Goal: Task Accomplishment & Management: Complete application form

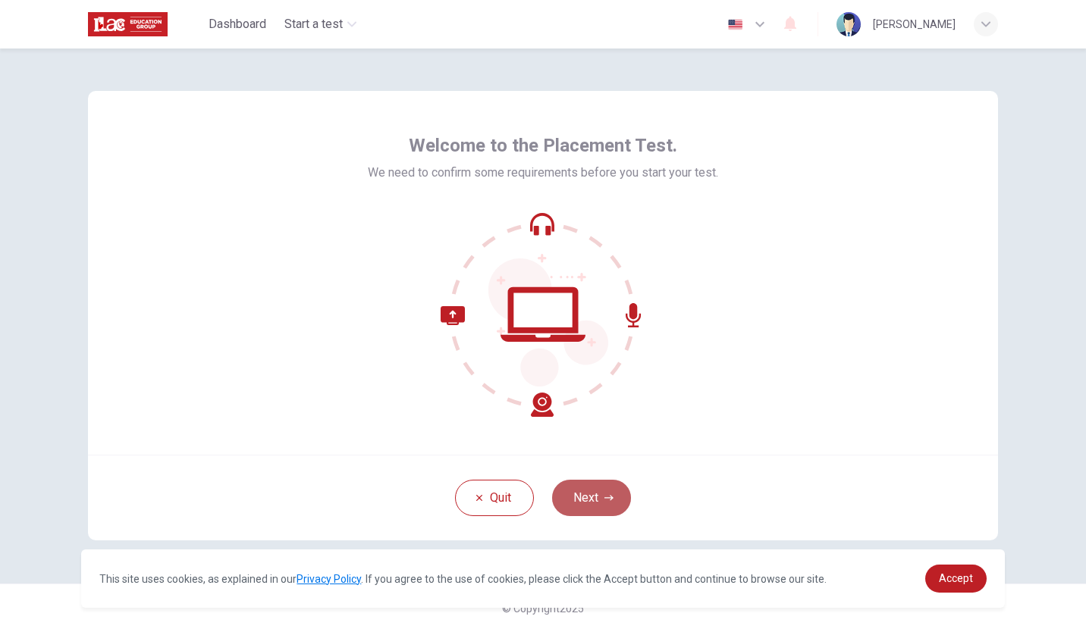
click at [582, 500] on button "Next" at bounding box center [591, 498] width 79 height 36
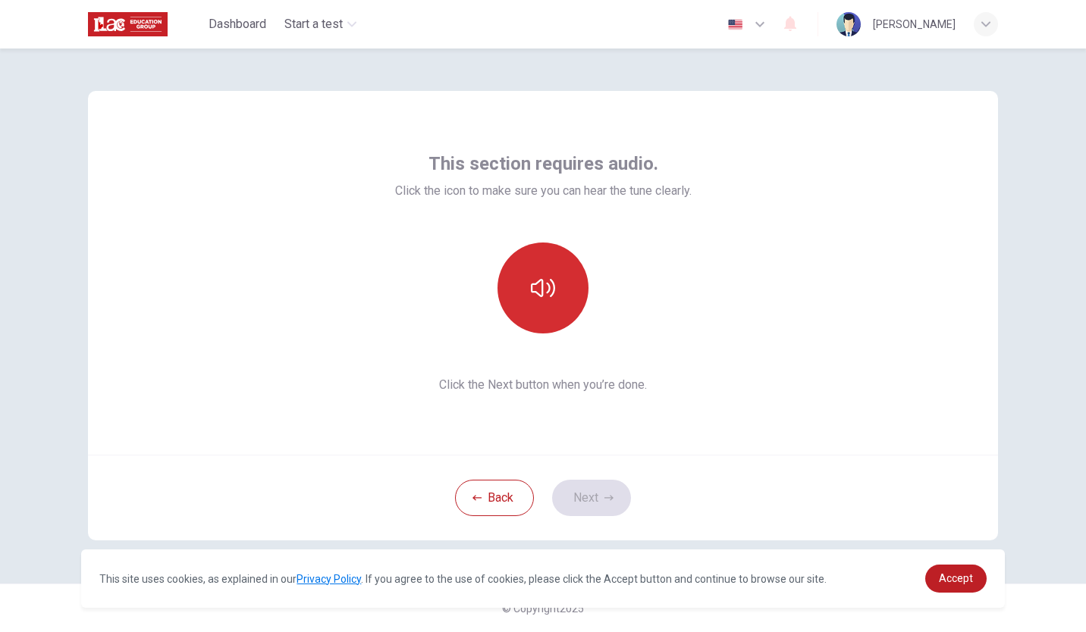
click at [559, 268] on button "button" at bounding box center [542, 288] width 91 height 91
click at [551, 291] on icon "button" at bounding box center [543, 288] width 24 height 24
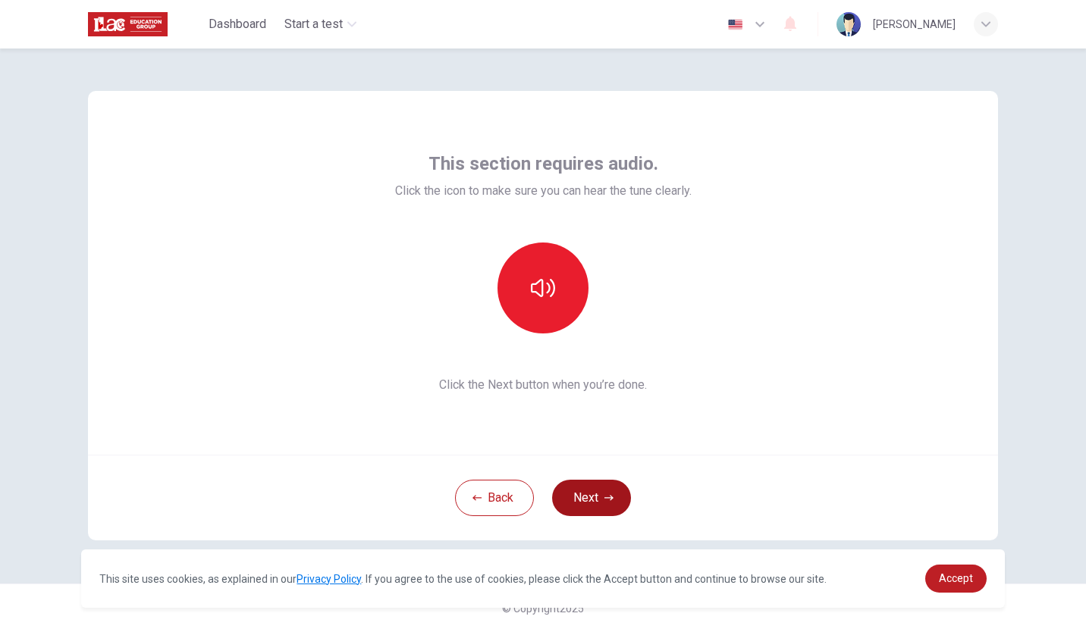
click at [587, 490] on button "Next" at bounding box center [591, 498] width 79 height 36
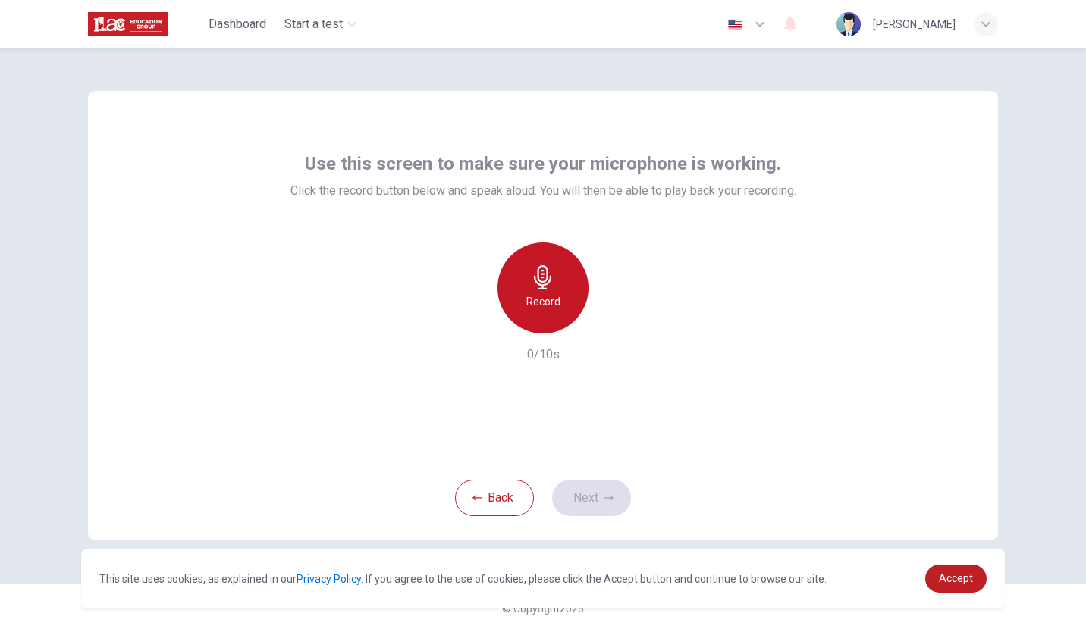
click at [547, 293] on h6 "Record" at bounding box center [543, 302] width 34 height 18
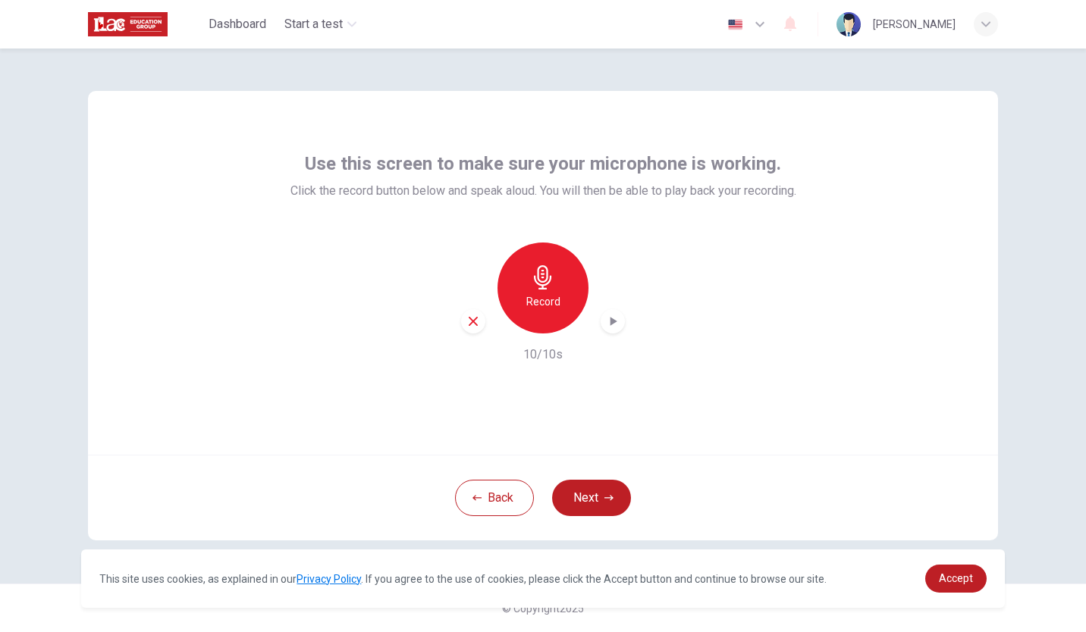
click at [547, 309] on h6 "Record" at bounding box center [543, 302] width 34 height 18
click at [545, 293] on h6 "Stop" at bounding box center [542, 302] width 23 height 18
click at [615, 321] on icon "button" at bounding box center [613, 321] width 7 height 9
click at [591, 502] on button "Next" at bounding box center [591, 498] width 79 height 36
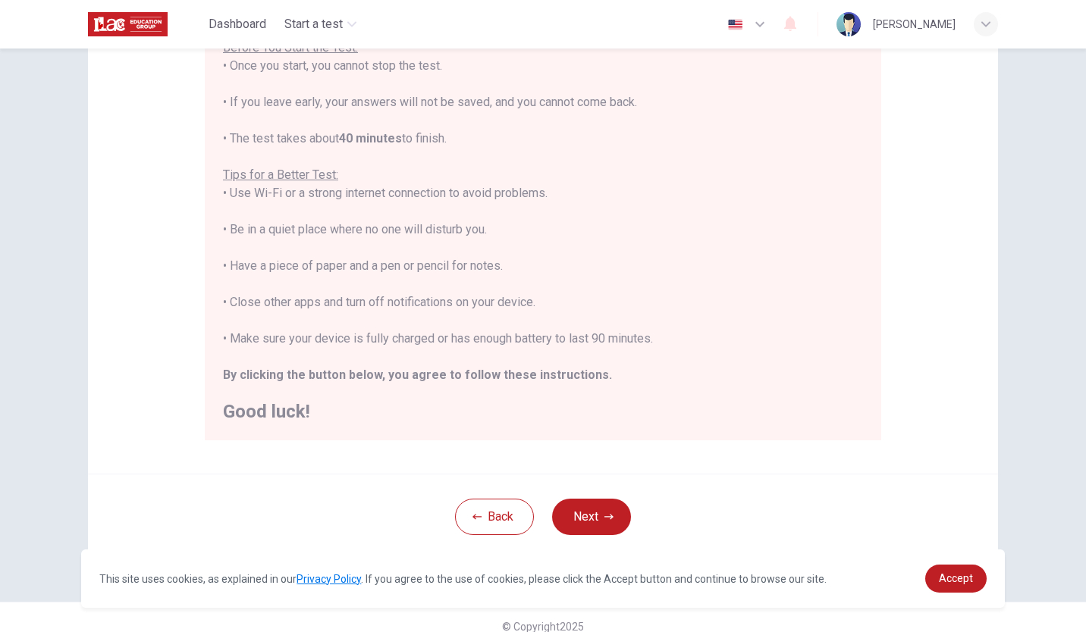
scroll to position [211, 0]
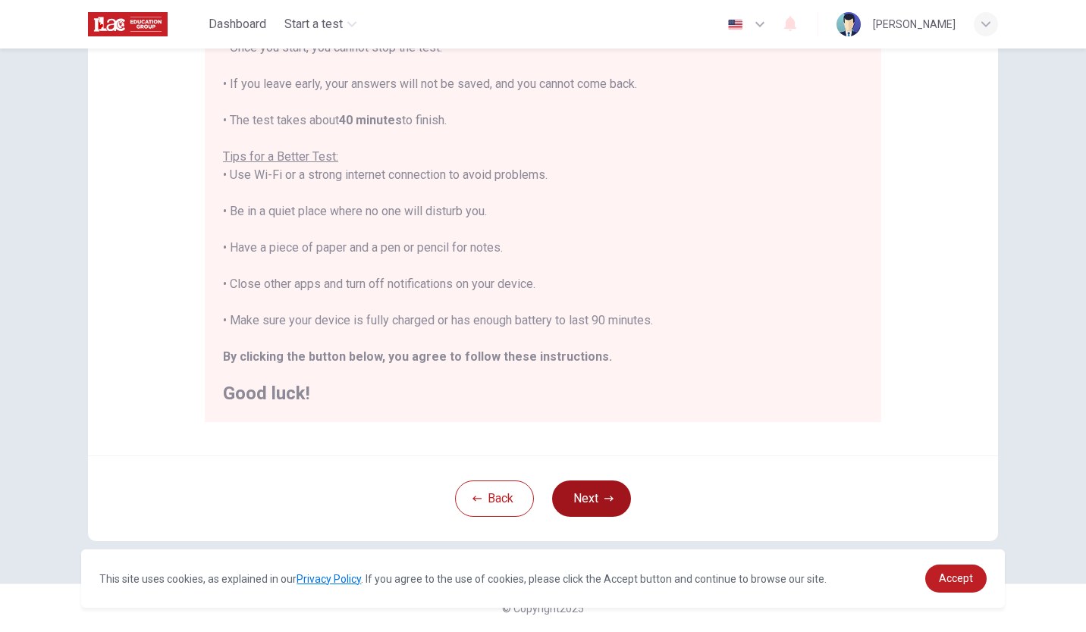
click at [595, 499] on button "Next" at bounding box center [591, 499] width 79 height 36
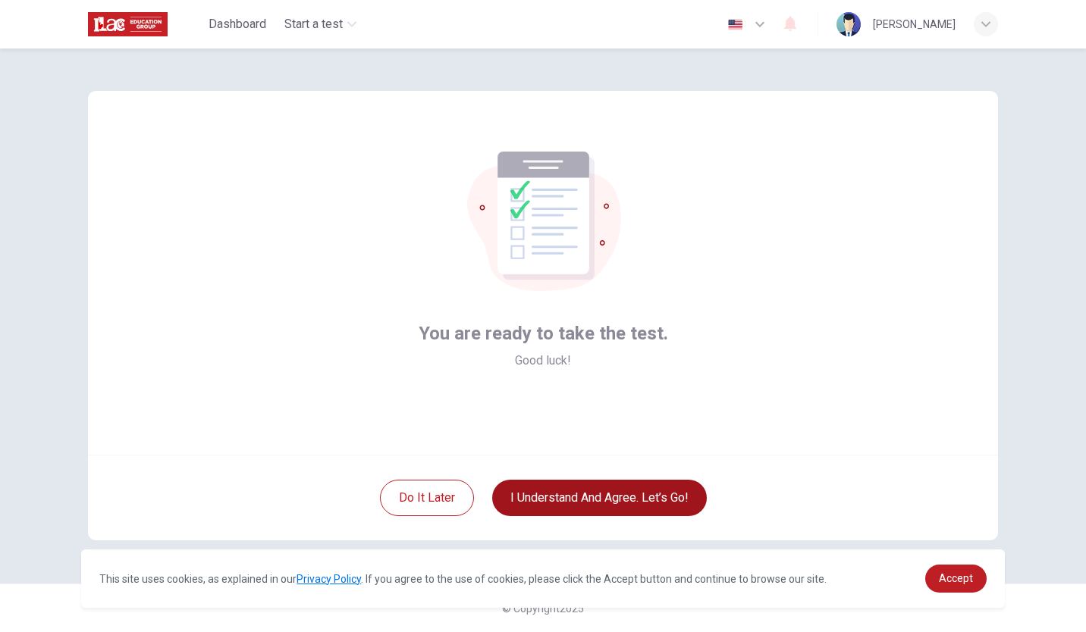
scroll to position [0, 0]
click at [624, 490] on button "I understand and agree. Let’s go!" at bounding box center [599, 498] width 215 height 36
click at [613, 501] on button "I understand and agree. Let’s go!" at bounding box center [599, 498] width 215 height 36
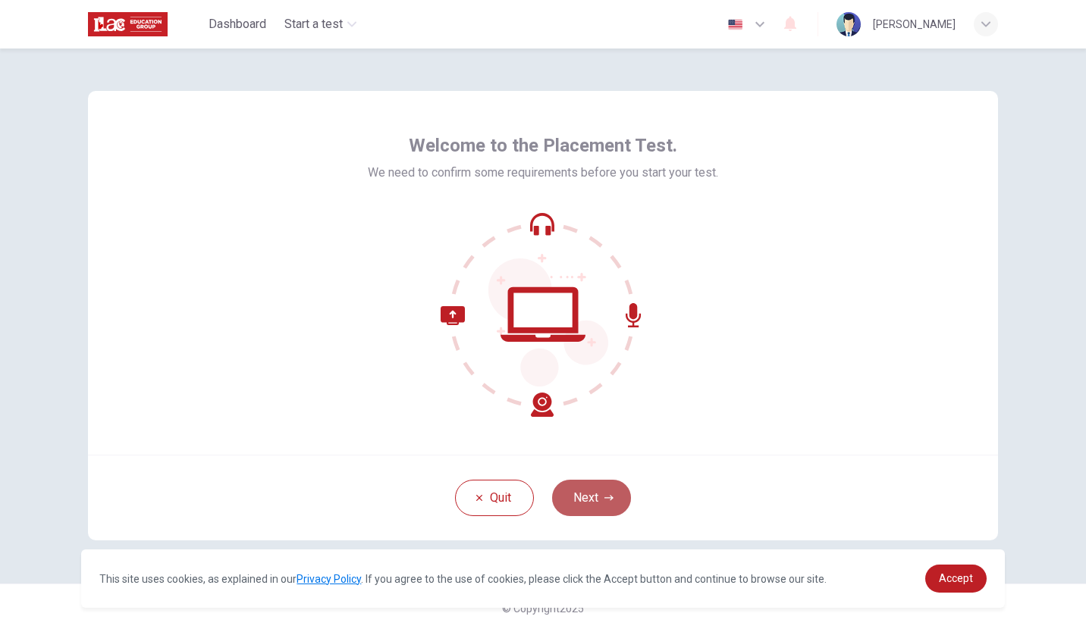
click at [603, 503] on button "Next" at bounding box center [591, 498] width 79 height 36
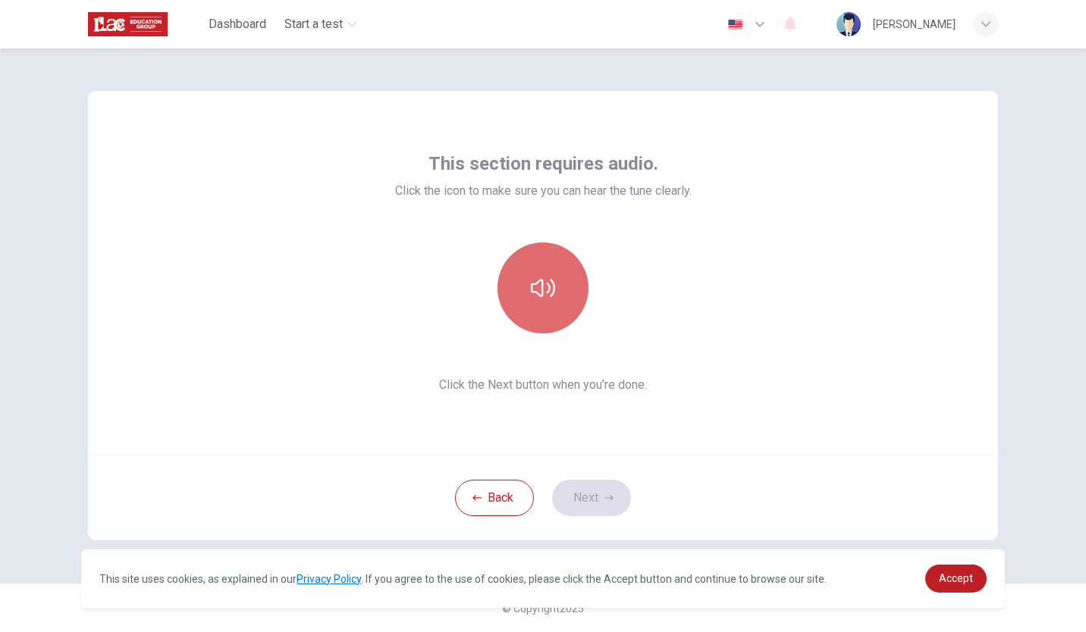
click at [531, 281] on icon "button" at bounding box center [543, 288] width 24 height 24
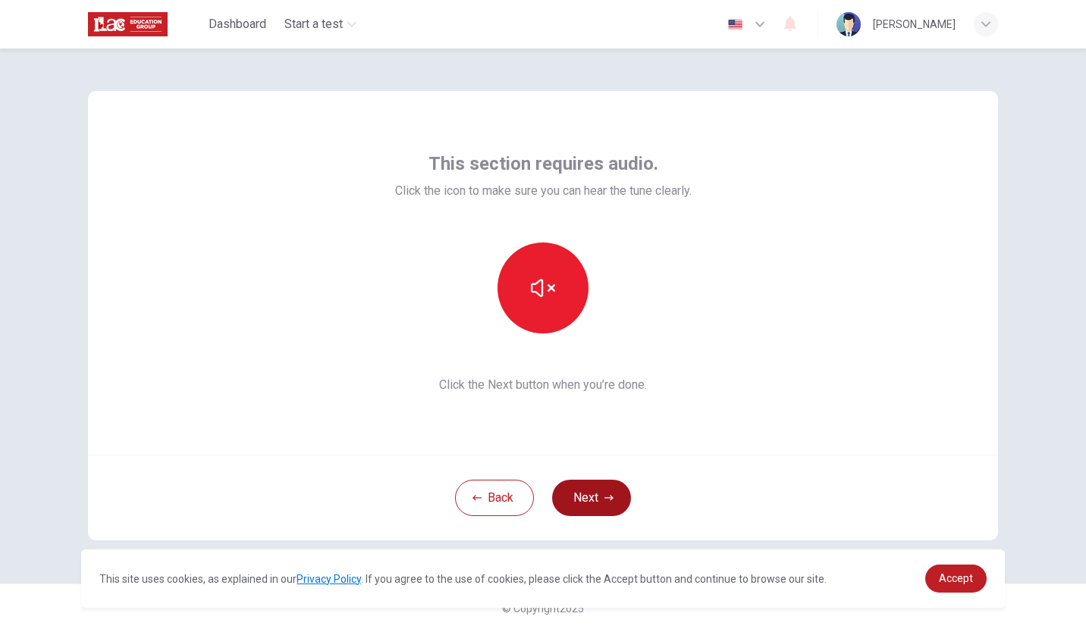
click at [596, 487] on button "Next" at bounding box center [591, 498] width 79 height 36
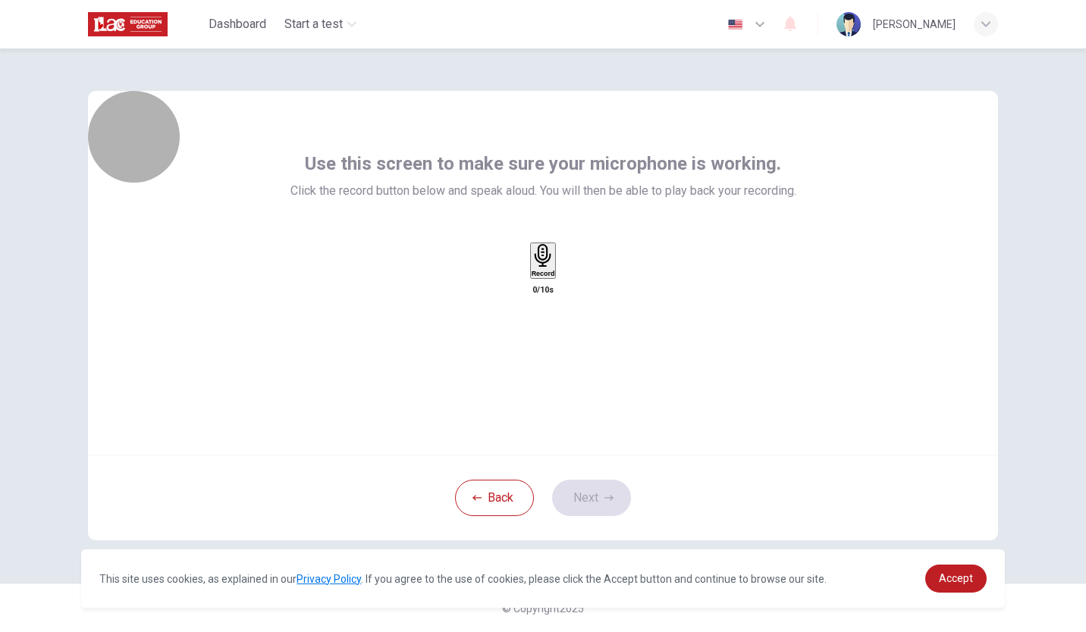
click at [533, 277] on h6 "Record" at bounding box center [543, 274] width 24 height 8
click at [555, 277] on div "Record" at bounding box center [543, 260] width 24 height 33
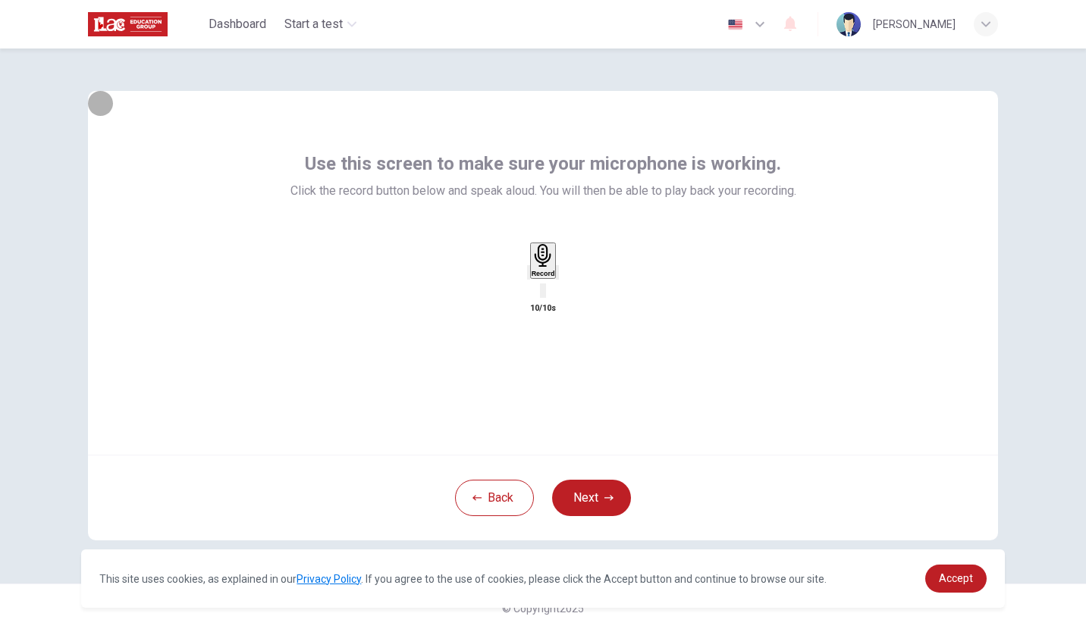
click at [557, 276] on icon "button" at bounding box center [557, 276] width 0 height 0
click at [581, 485] on button "Next" at bounding box center [591, 498] width 79 height 36
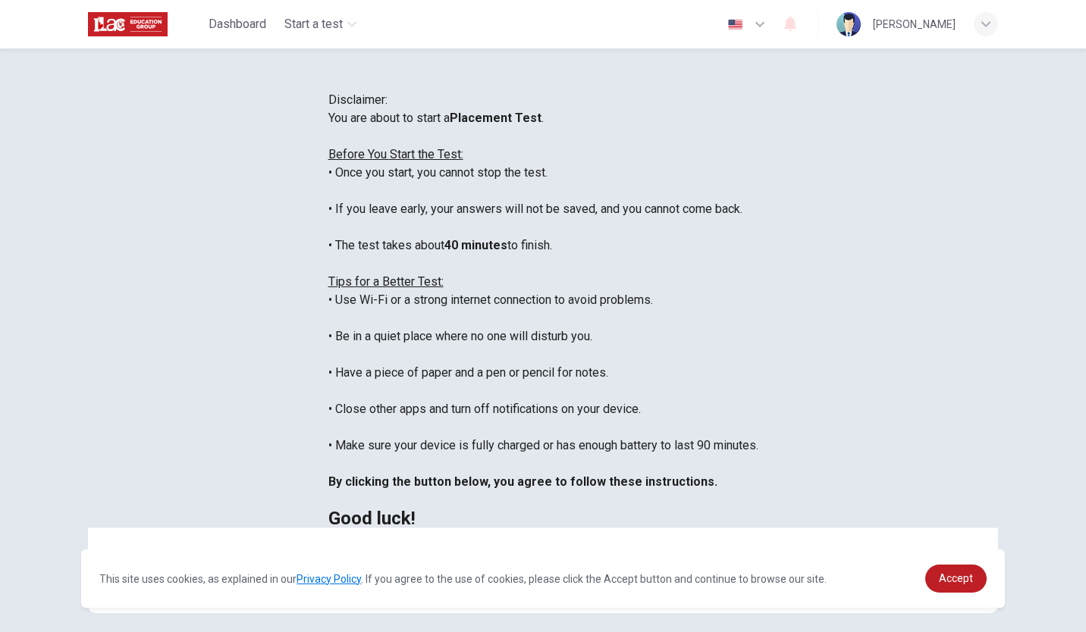
scroll to position [211, 0]
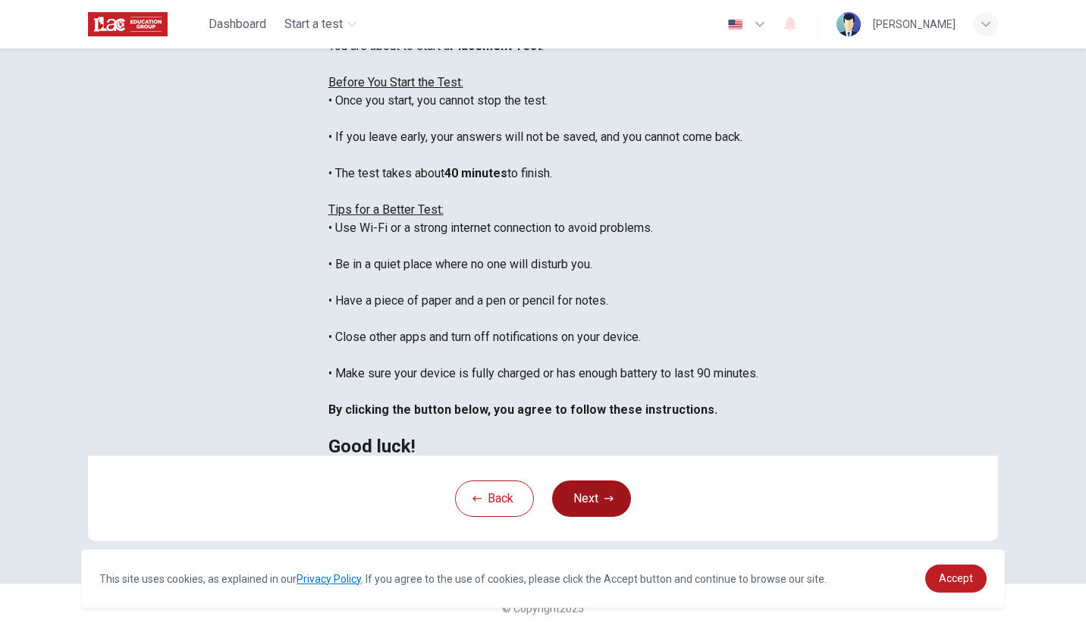
click at [593, 498] on button "Next" at bounding box center [591, 499] width 79 height 36
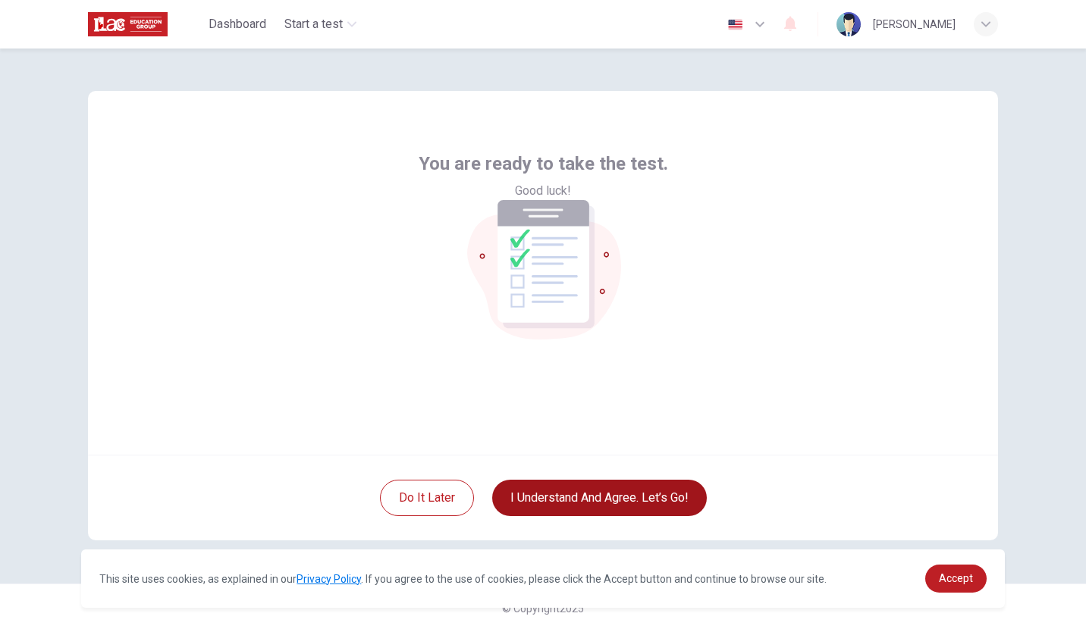
scroll to position [0, 0]
click at [593, 498] on button "I understand and agree. Let’s go!" at bounding box center [599, 498] width 215 height 36
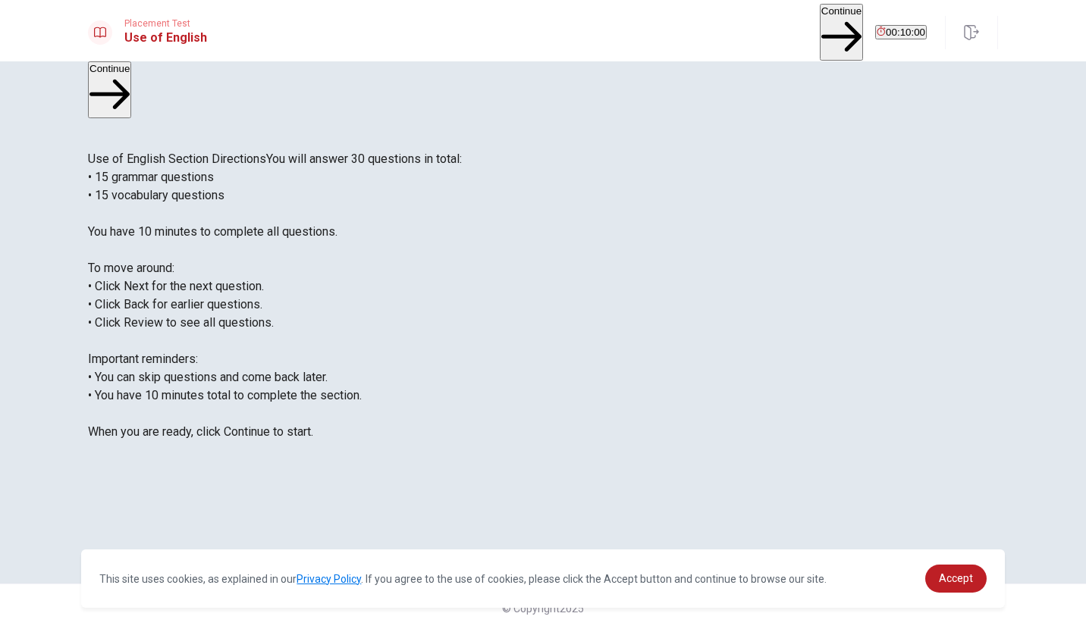
click at [819, 27] on button "Continue" at bounding box center [840, 32] width 43 height 57
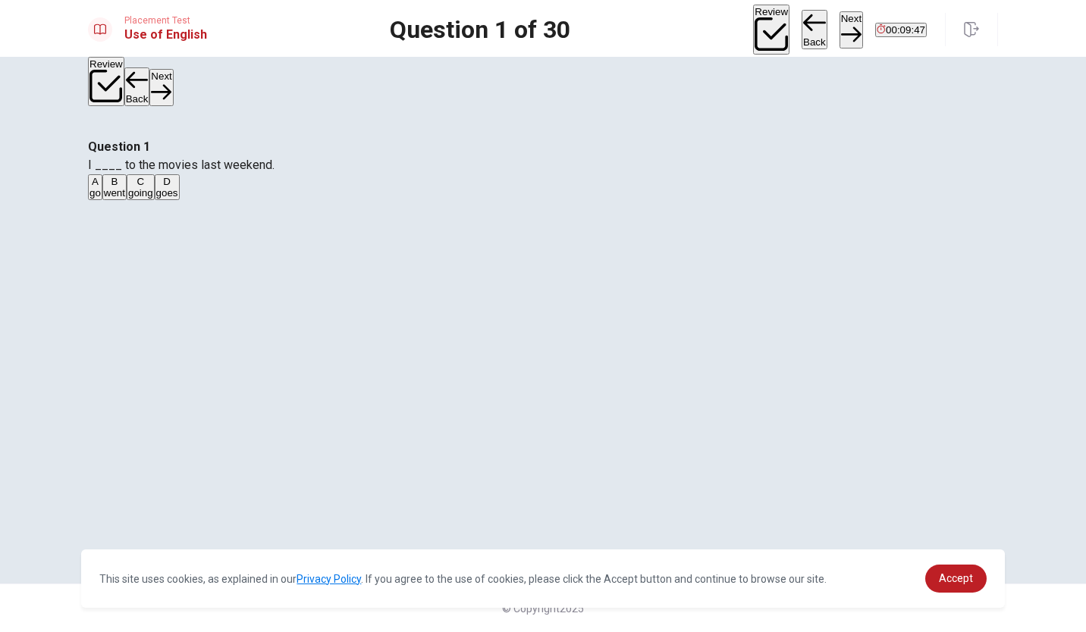
click at [125, 187] on div "B" at bounding box center [114, 181] width 21 height 11
click at [839, 30] on button "Next" at bounding box center [851, 29] width 24 height 37
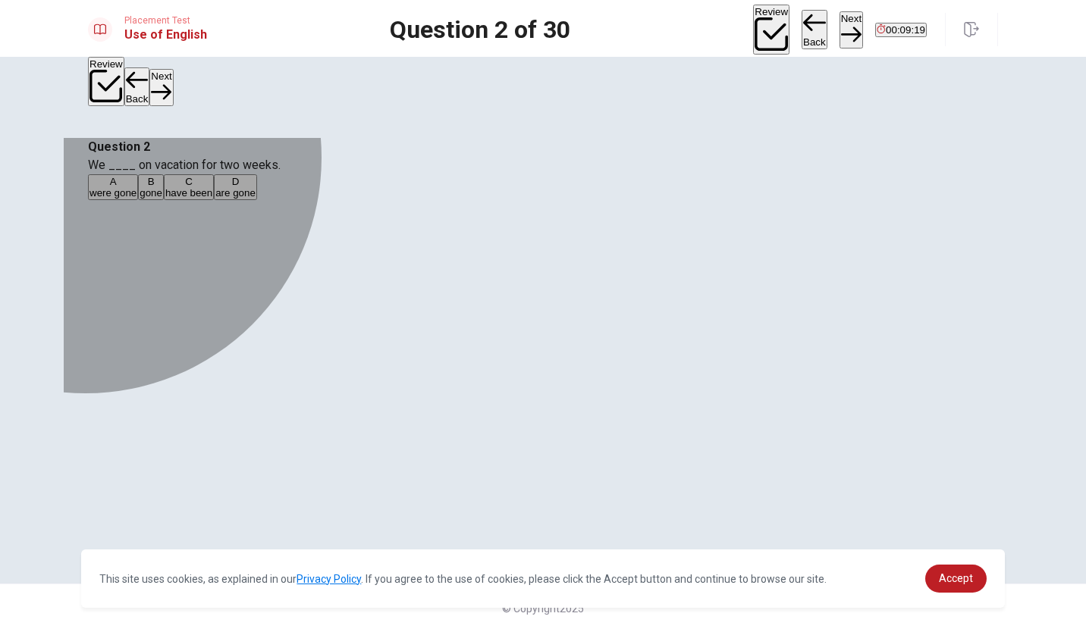
click at [212, 187] on div "C" at bounding box center [188, 181] width 47 height 11
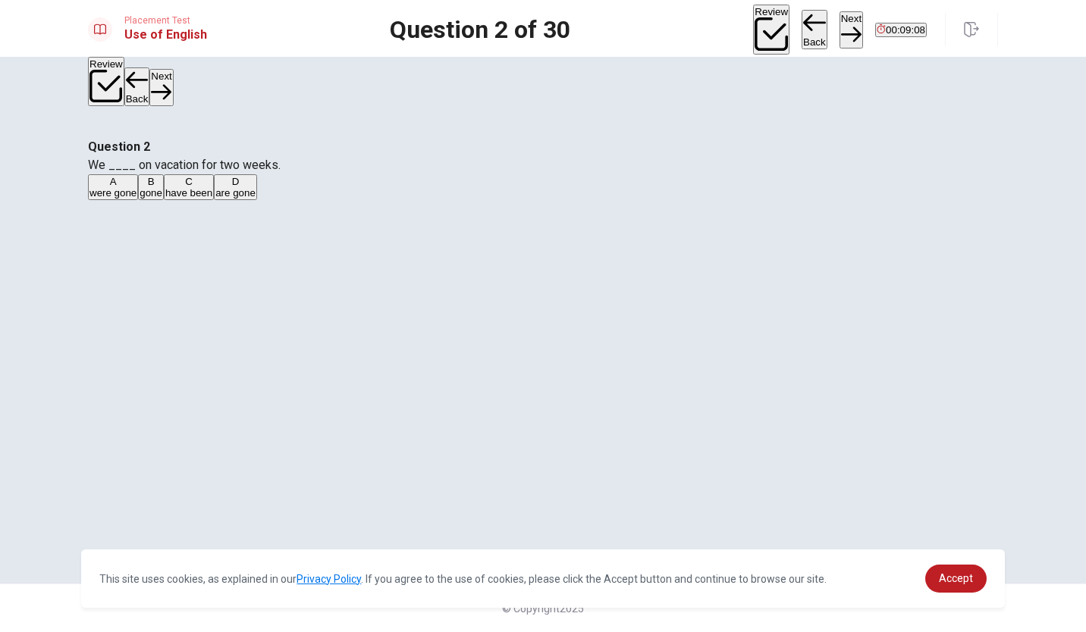
click at [839, 23] on button "Next" at bounding box center [851, 29] width 24 height 37
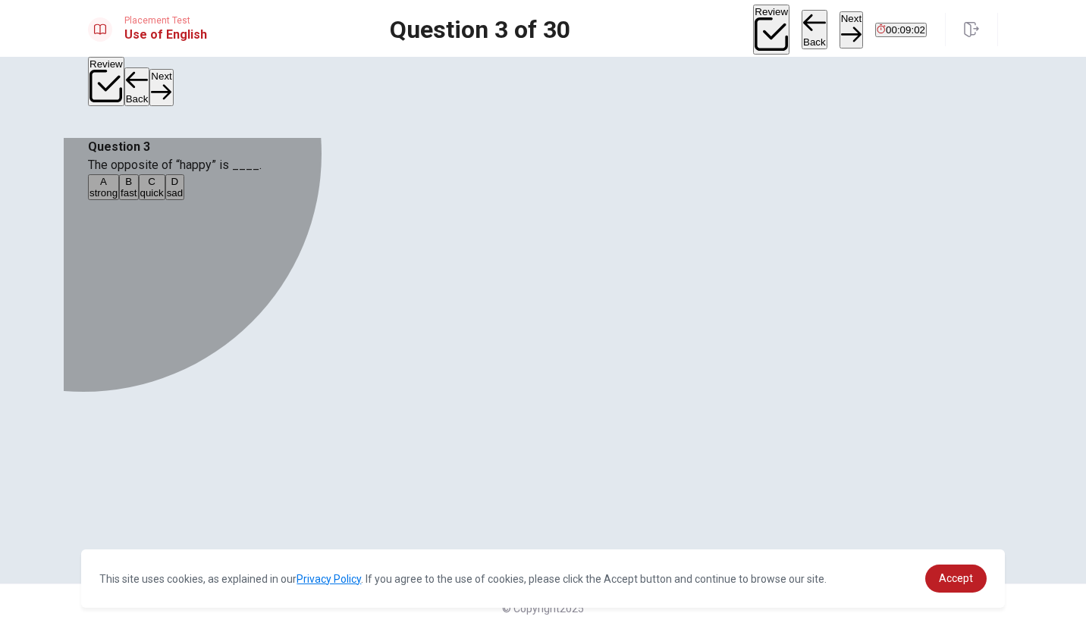
click at [183, 187] on div "D" at bounding box center [175, 181] width 17 height 11
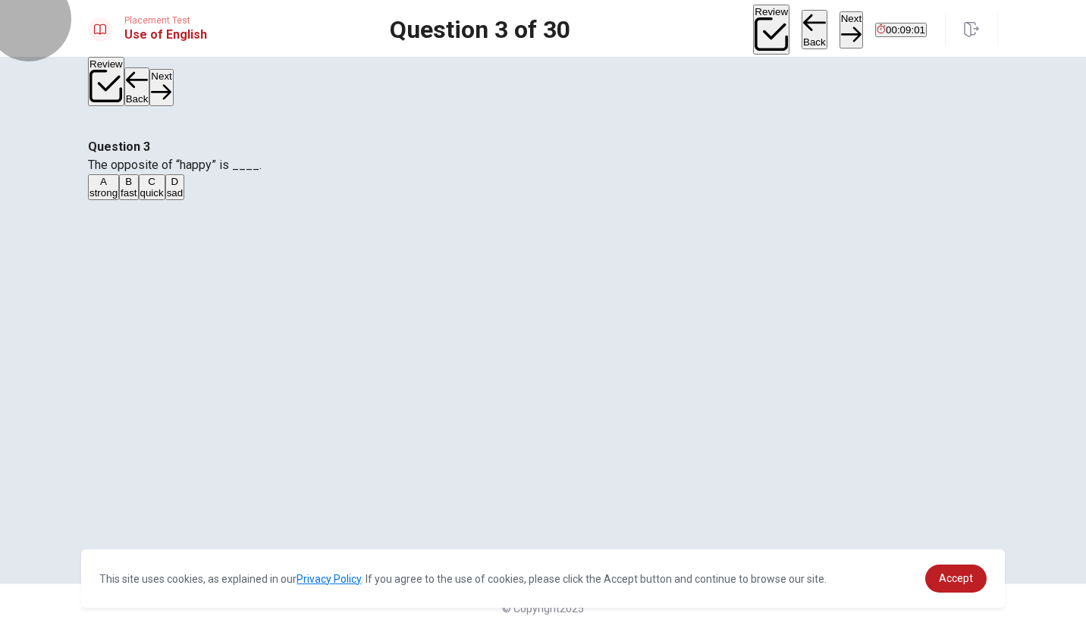
click at [839, 30] on button "Next" at bounding box center [851, 29] width 24 height 37
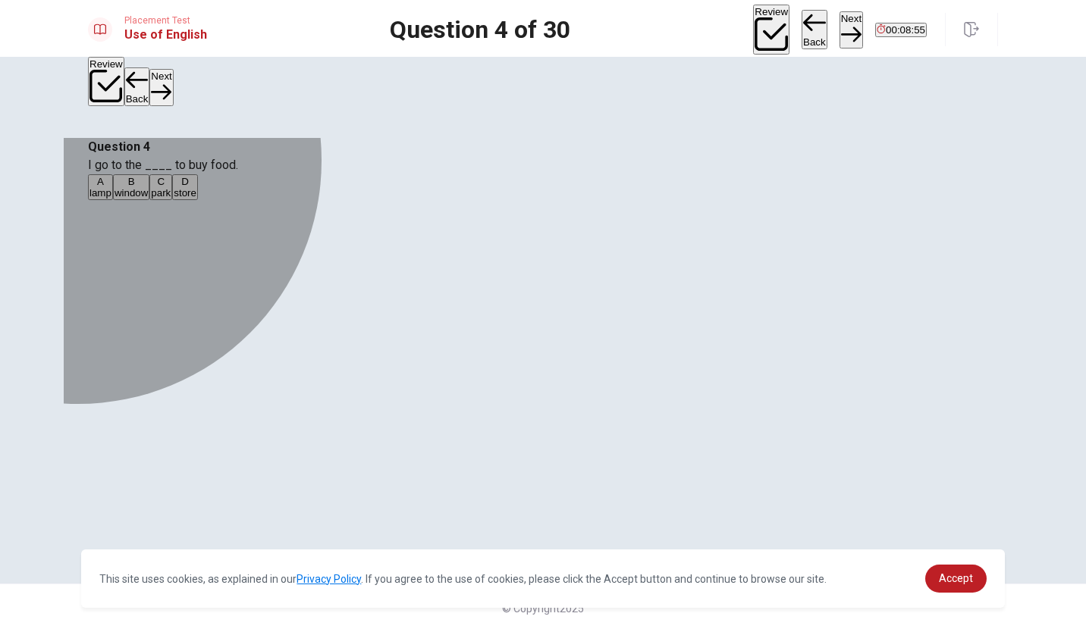
click at [196, 187] on div "D" at bounding box center [185, 181] width 23 height 11
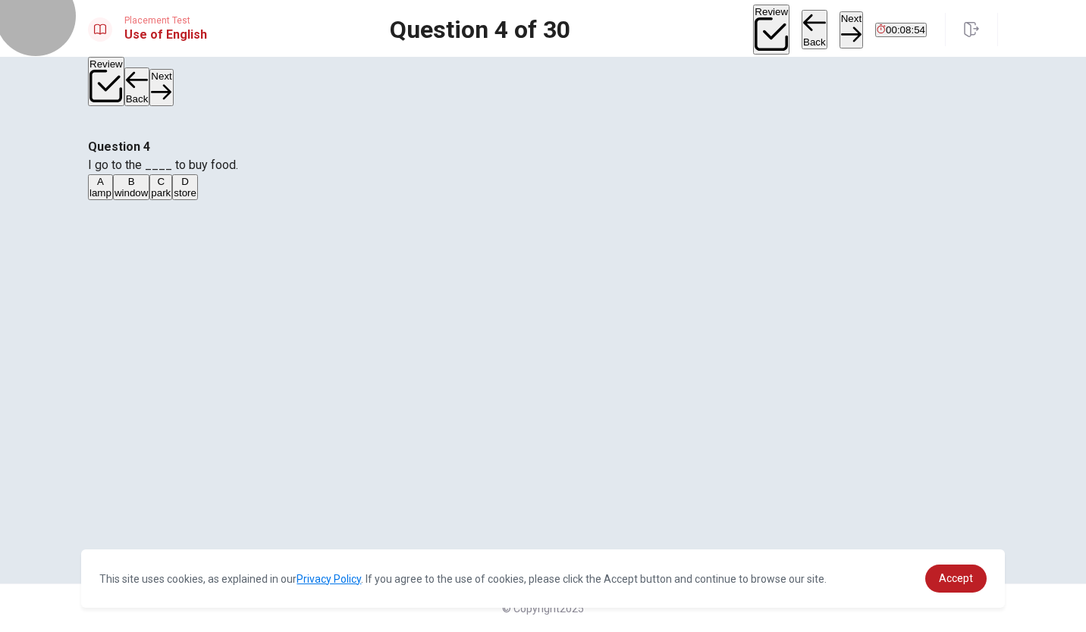
click at [839, 27] on button "Next" at bounding box center [851, 29] width 24 height 37
click at [125, 187] on div "B" at bounding box center [118, 181] width 14 height 11
click at [839, 21] on button "Next" at bounding box center [851, 29] width 24 height 37
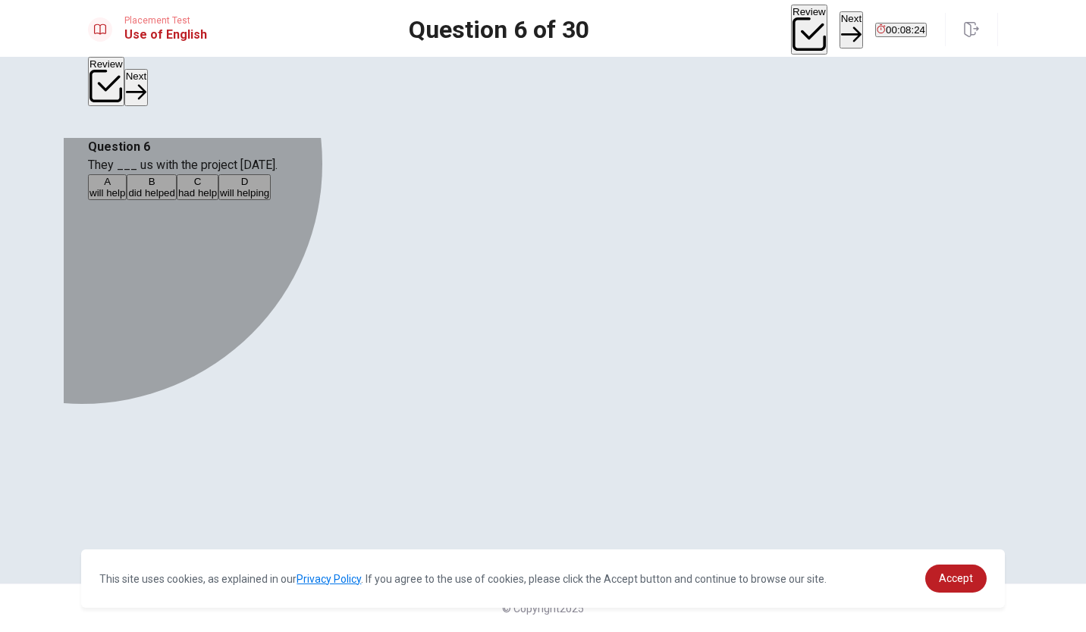
click at [125, 187] on div "A" at bounding box center [107, 181] width 36 height 11
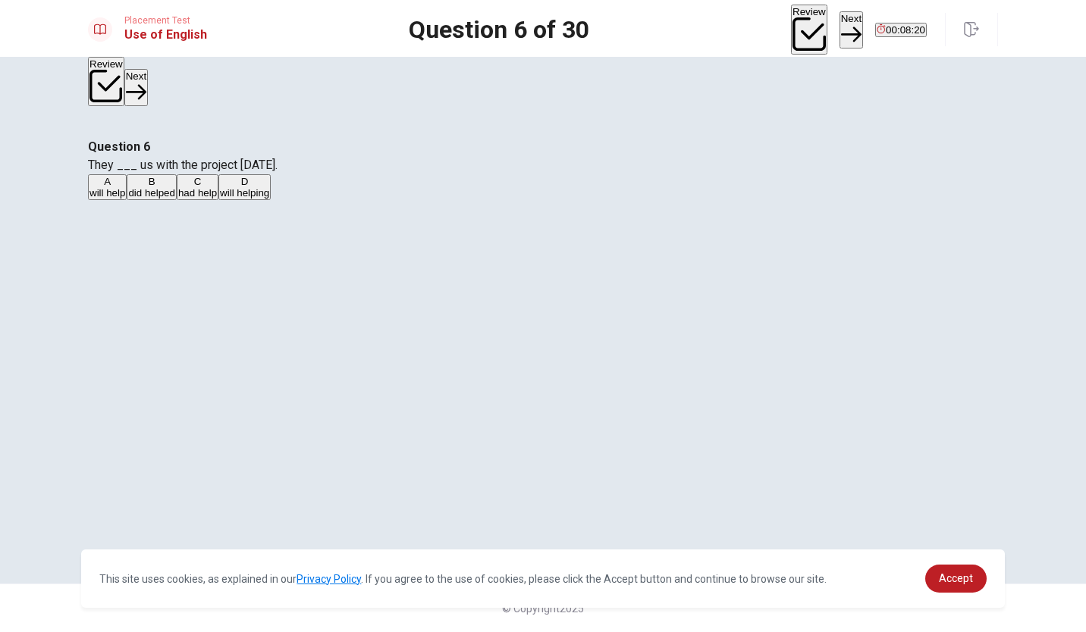
click at [839, 24] on button "Next" at bounding box center [851, 29] width 24 height 37
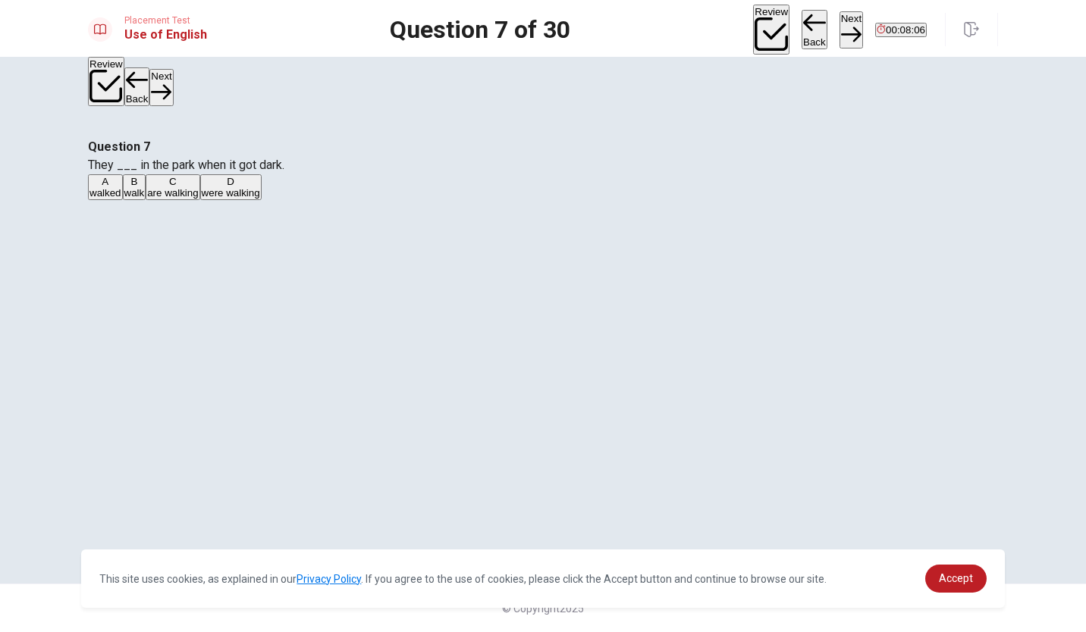
click at [260, 187] on div "D" at bounding box center [231, 181] width 58 height 11
click at [839, 21] on button "Next" at bounding box center [851, 29] width 24 height 37
click at [257, 187] on div "D" at bounding box center [229, 181] width 55 height 11
click at [839, 20] on button "Next" at bounding box center [851, 29] width 24 height 37
click at [125, 187] on div "B" at bounding box center [114, 181] width 21 height 11
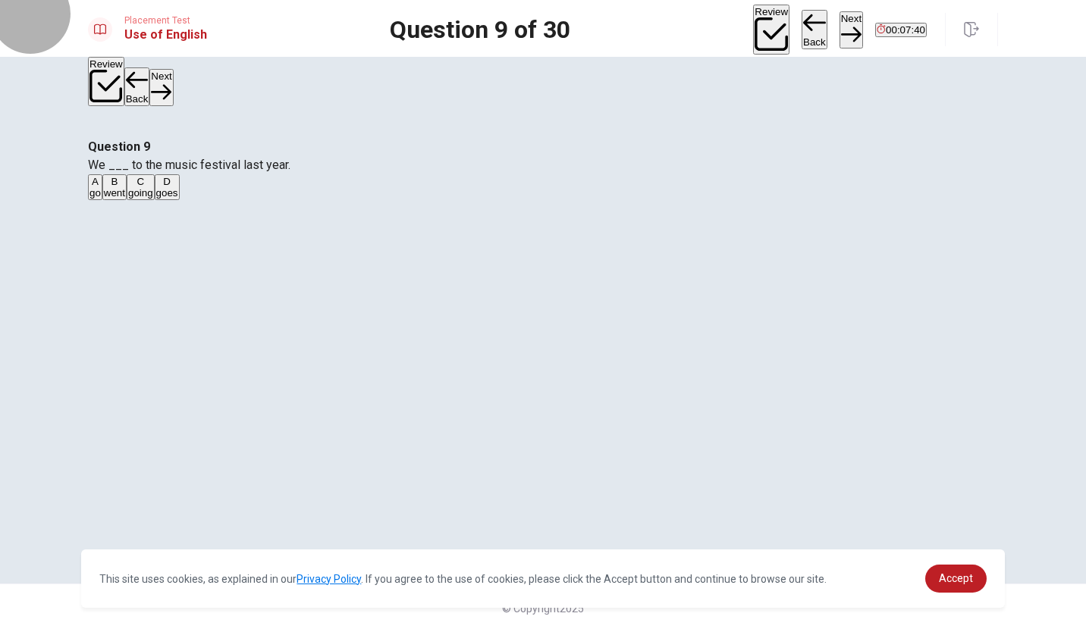
click at [839, 24] on button "Next" at bounding box center [851, 29] width 24 height 37
click at [139, 187] on div "B" at bounding box center [128, 181] width 21 height 11
click at [839, 28] on button "Next" at bounding box center [851, 29] width 24 height 37
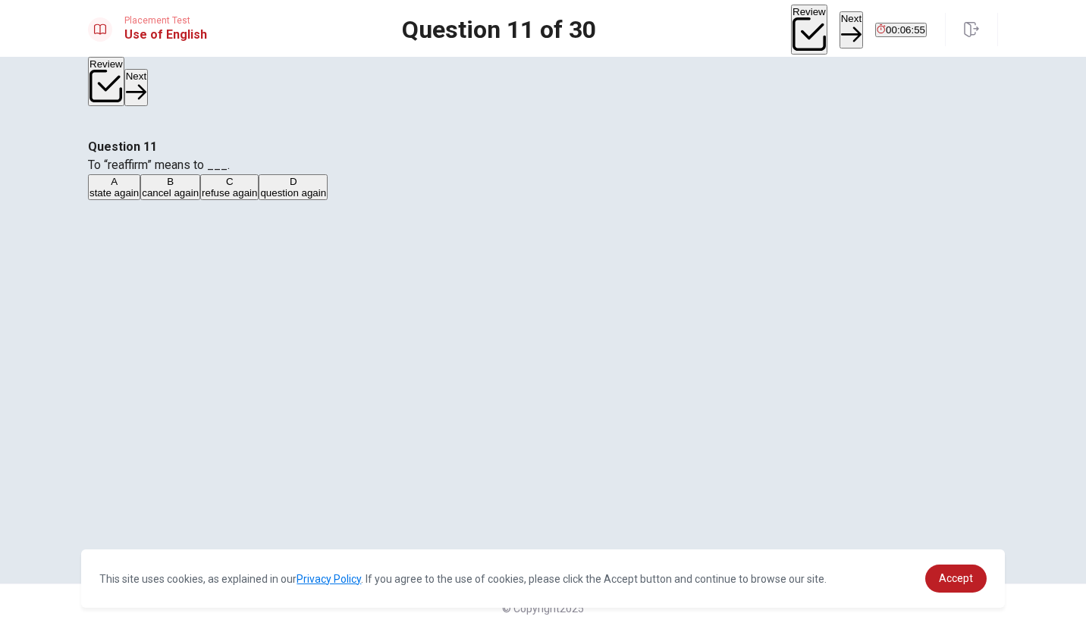
click at [139, 187] on div "A" at bounding box center [113, 181] width 49 height 11
click at [839, 27] on button "Next" at bounding box center [851, 29] width 24 height 37
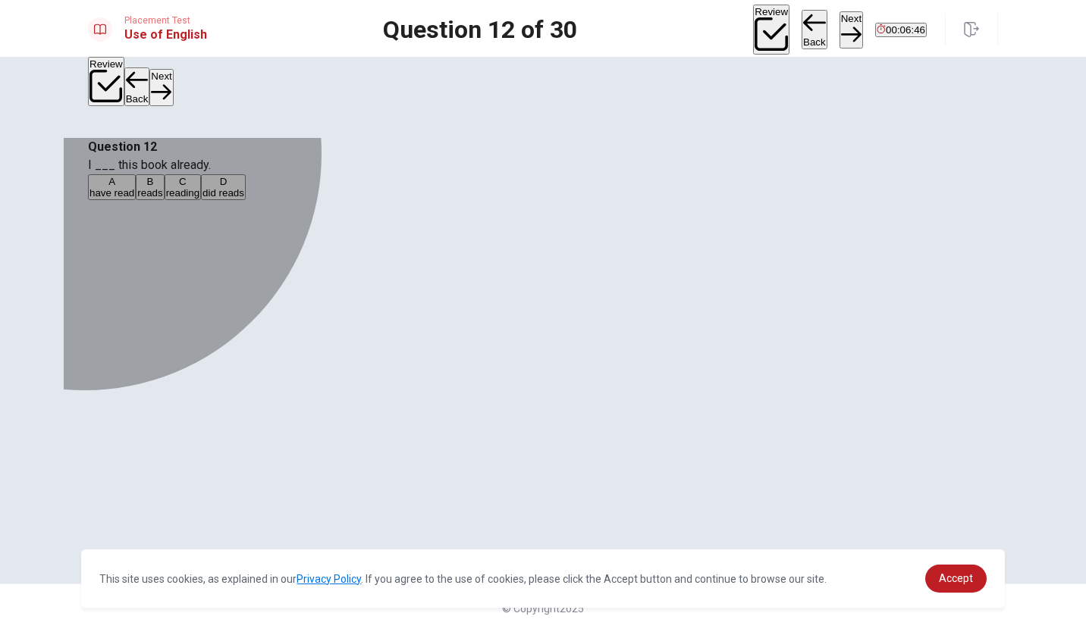
click at [134, 187] on div "A" at bounding box center [111, 181] width 45 height 11
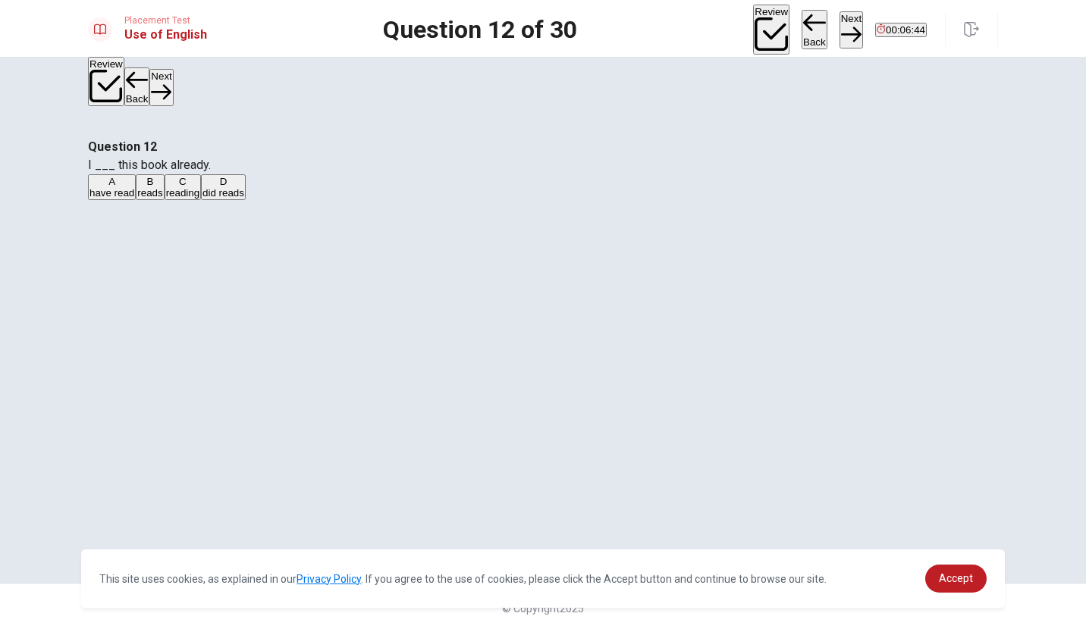
click at [839, 16] on button "Next" at bounding box center [851, 29] width 24 height 37
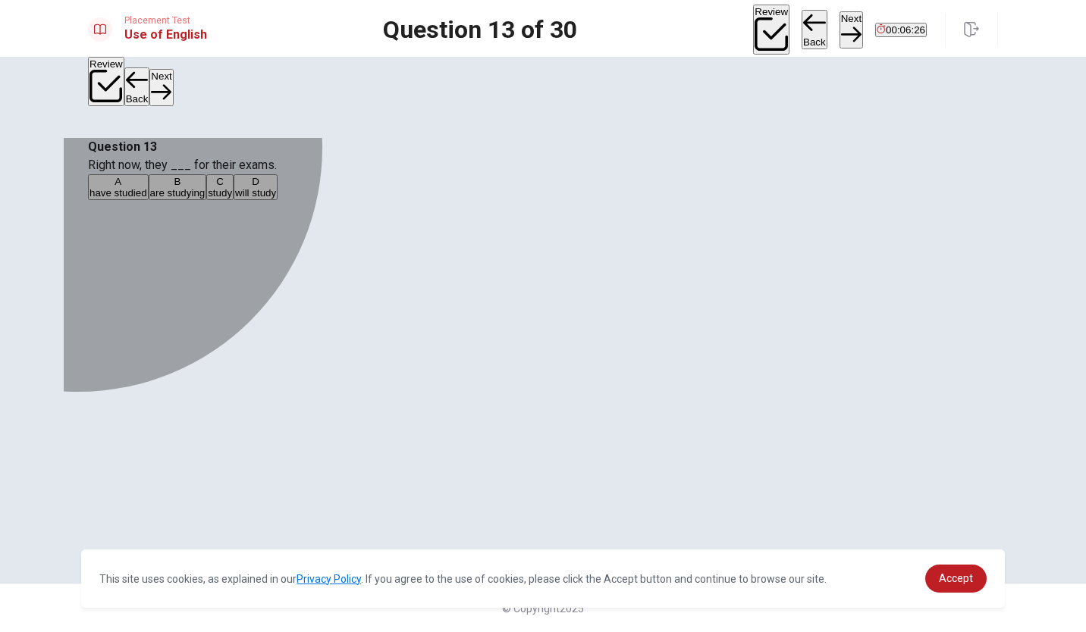
click at [276, 187] on div "D" at bounding box center [255, 181] width 41 height 11
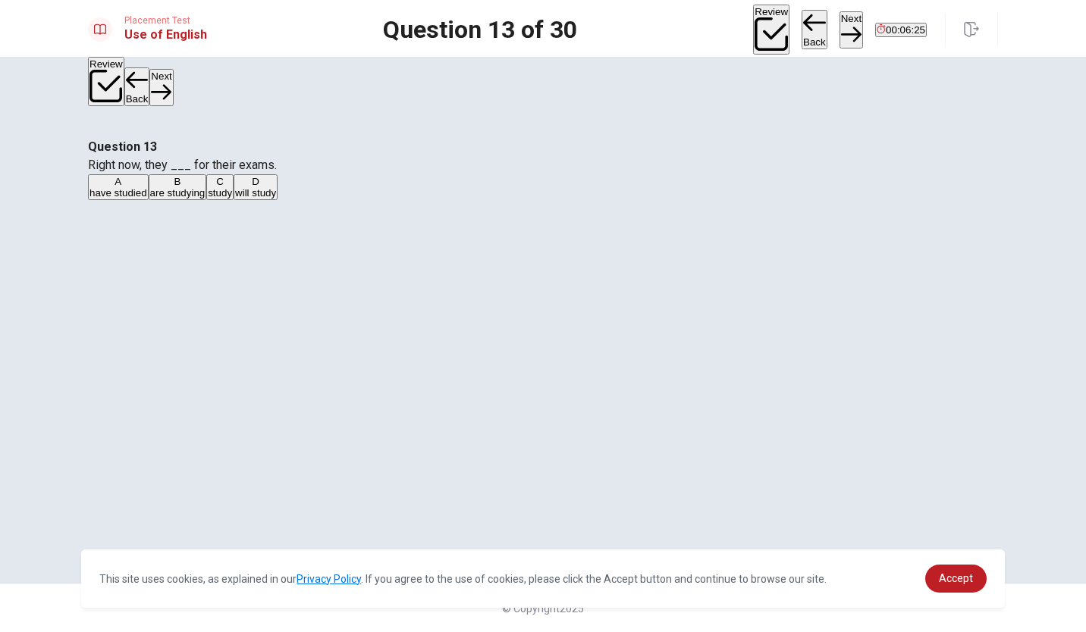
click at [839, 17] on button "Next" at bounding box center [851, 29] width 24 height 37
click at [143, 187] on div "B" at bounding box center [130, 181] width 25 height 11
click at [839, 17] on button "Next" at bounding box center [851, 29] width 24 height 37
click at [139, 187] on div "A" at bounding box center [113, 181] width 49 height 11
click at [839, 17] on button "Next" at bounding box center [851, 29] width 24 height 37
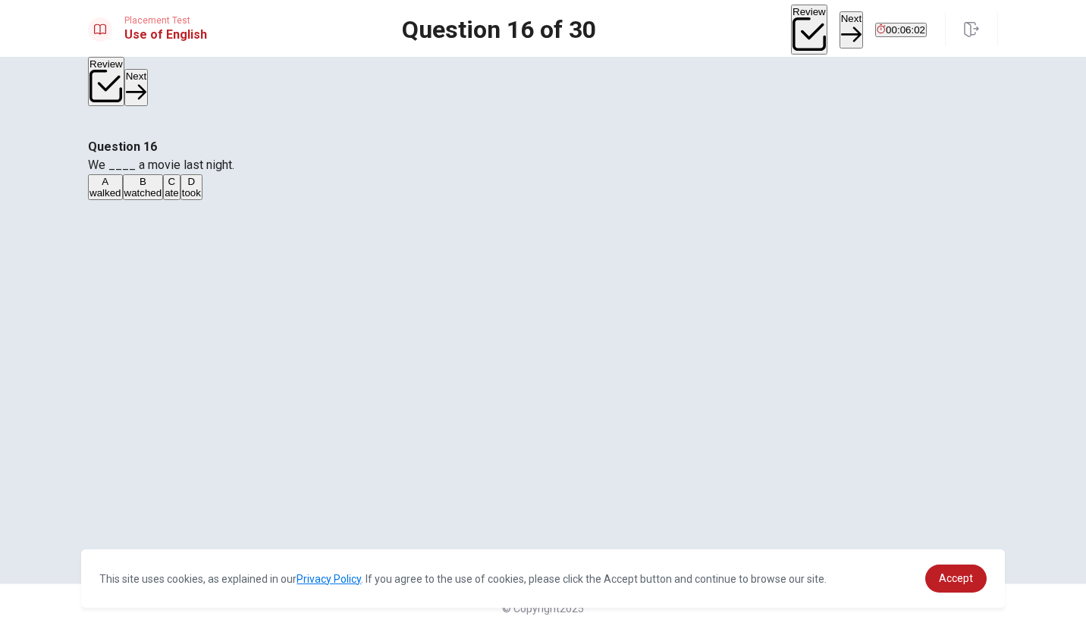
click at [162, 187] on div "B" at bounding box center [143, 181] width 38 height 11
click at [839, 26] on button "Next" at bounding box center [851, 29] width 24 height 37
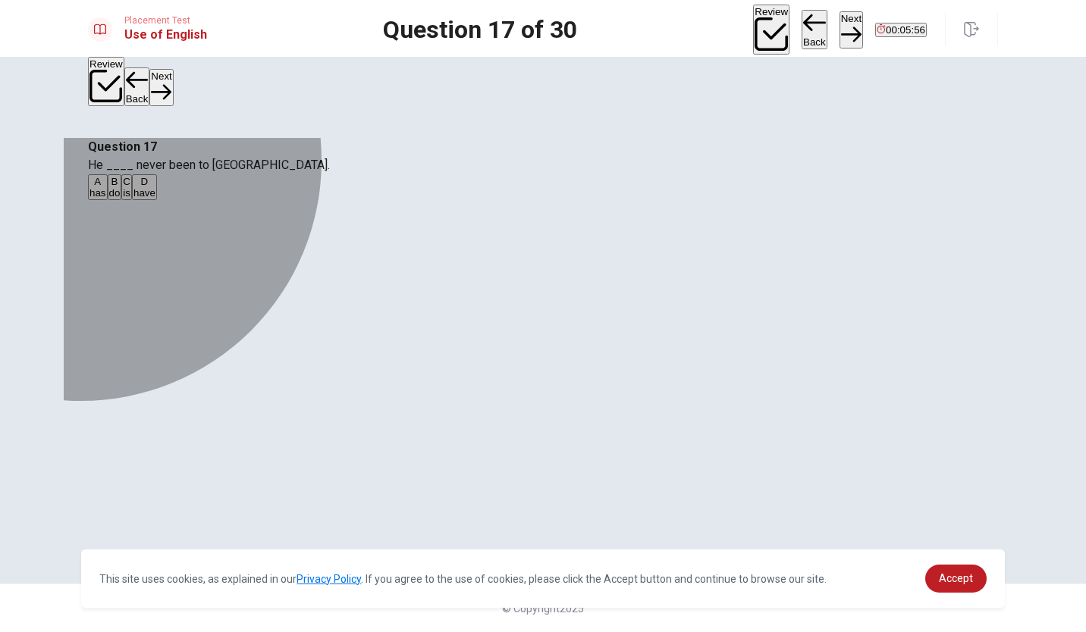
click at [106, 187] on div "A" at bounding box center [97, 181] width 17 height 11
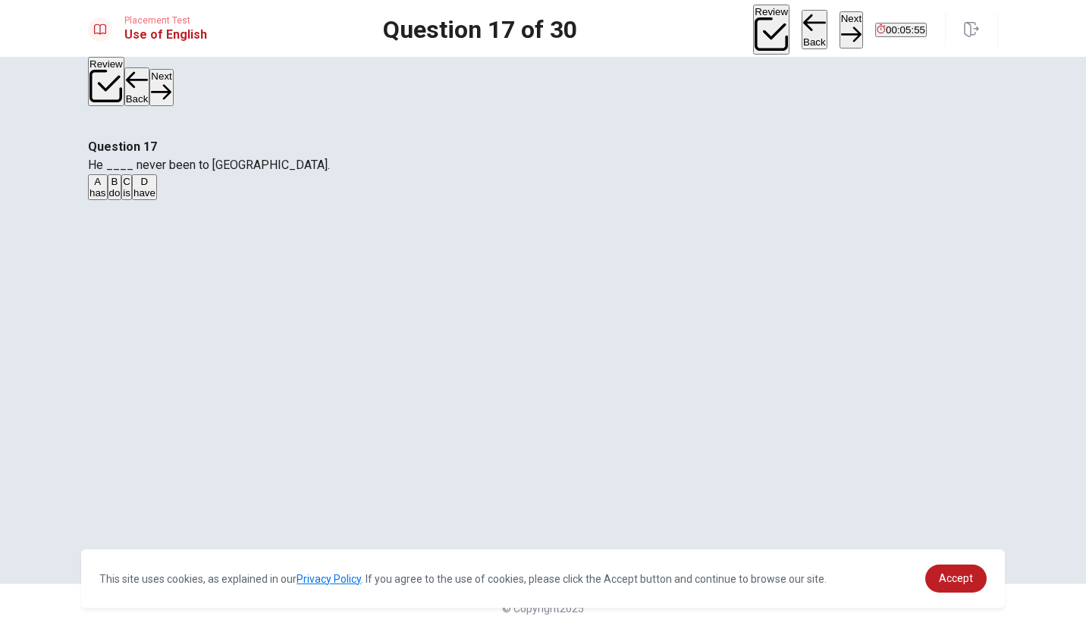
click at [726, 138] on div "Question 17 He ____ never been to France. A has B do C is D have" at bounding box center [543, 170] width 910 height 64
click at [841, 27] on icon "button" at bounding box center [851, 34] width 20 height 20
click at [167, 187] on div "B" at bounding box center [147, 181] width 40 height 11
click at [839, 37] on button "Next" at bounding box center [851, 29] width 24 height 37
click at [137, 187] on div "C" at bounding box center [129, 181] width 17 height 11
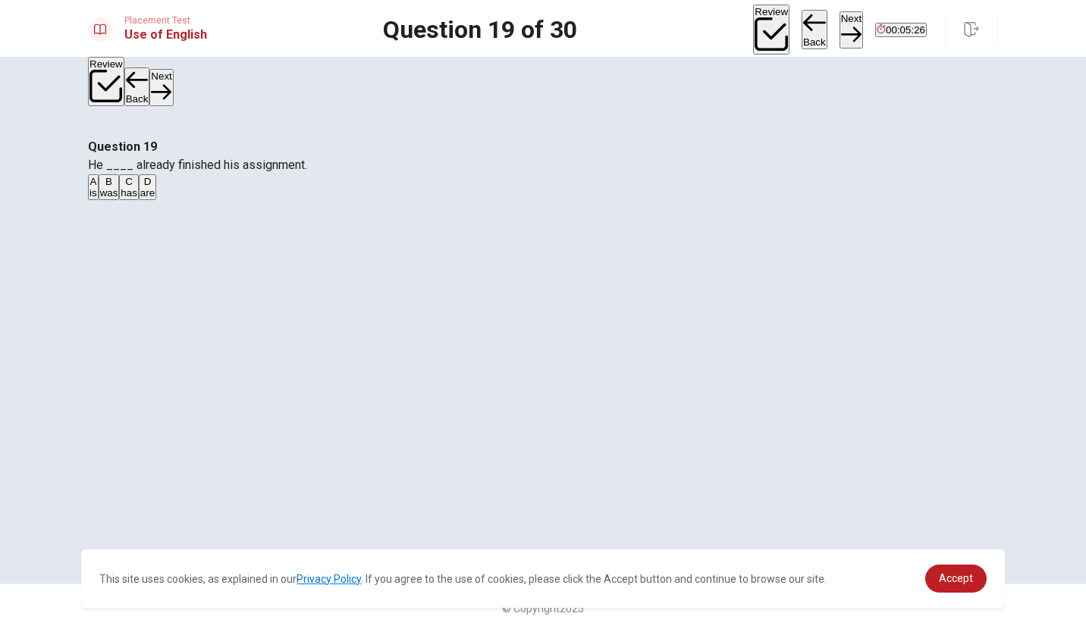
click at [839, 23] on button "Next" at bounding box center [851, 29] width 24 height 37
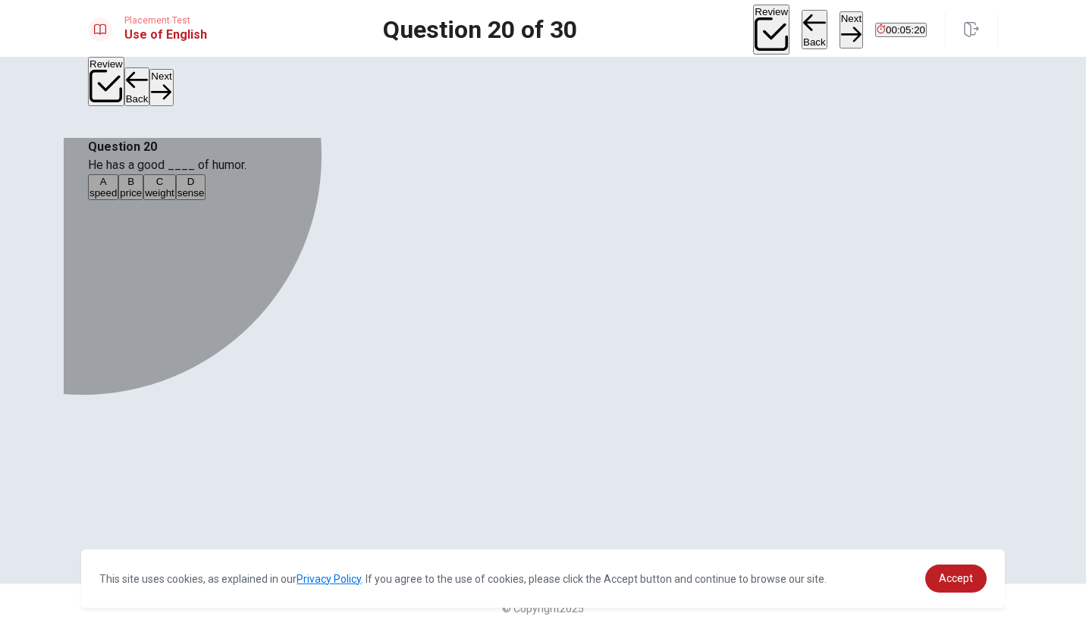
click at [205, 187] on div "D" at bounding box center [190, 181] width 27 height 11
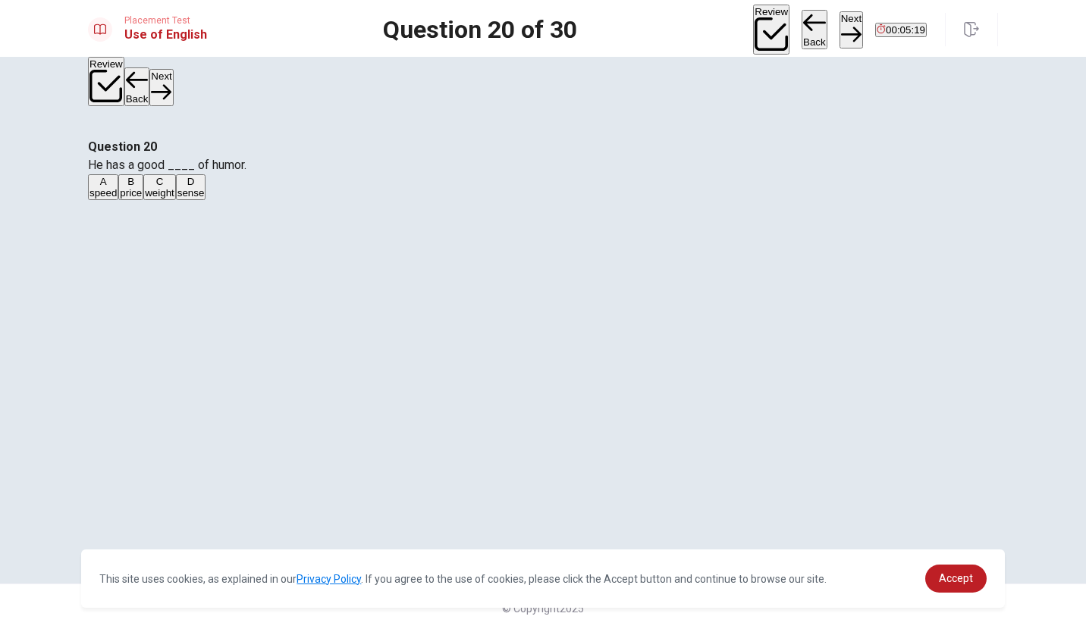
click at [839, 22] on button "Next" at bounding box center [851, 29] width 24 height 37
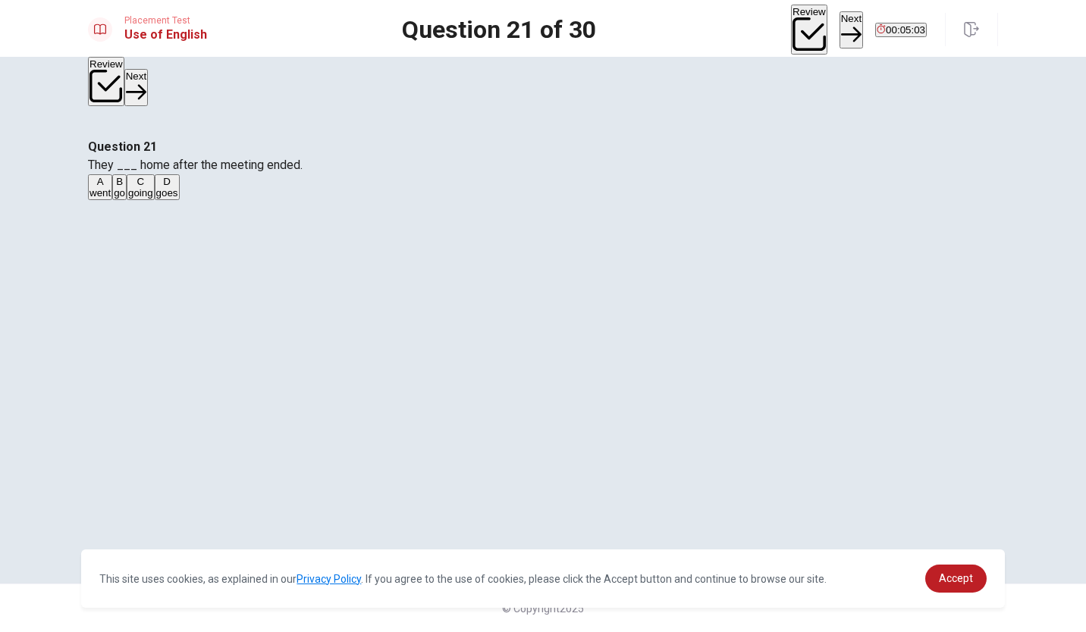
click at [111, 187] on div "A" at bounding box center [99, 181] width 21 height 11
click at [839, 25] on button "Next" at bounding box center [851, 29] width 24 height 37
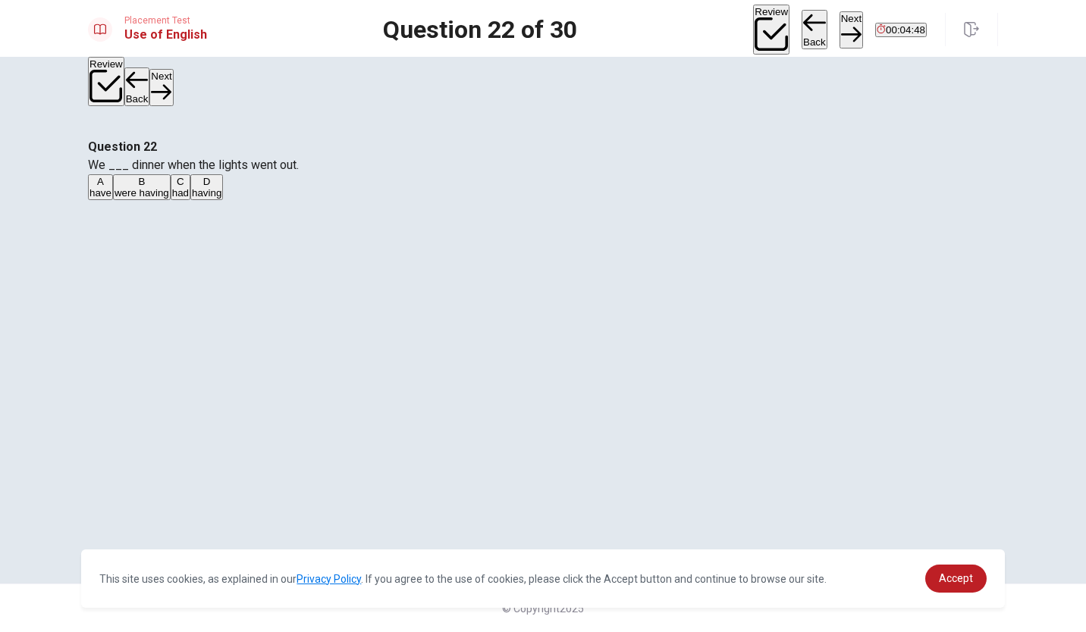
click at [169, 187] on div "B" at bounding box center [141, 181] width 55 height 11
click at [839, 14] on button "Next" at bounding box center [851, 29] width 24 height 37
click at [111, 187] on div "A" at bounding box center [100, 181] width 22 height 11
click at [839, 14] on button "Next" at bounding box center [851, 29] width 24 height 37
click at [537, 202] on div "A unknown B impossible C guaranteed D possible" at bounding box center [543, 187] width 910 height 27
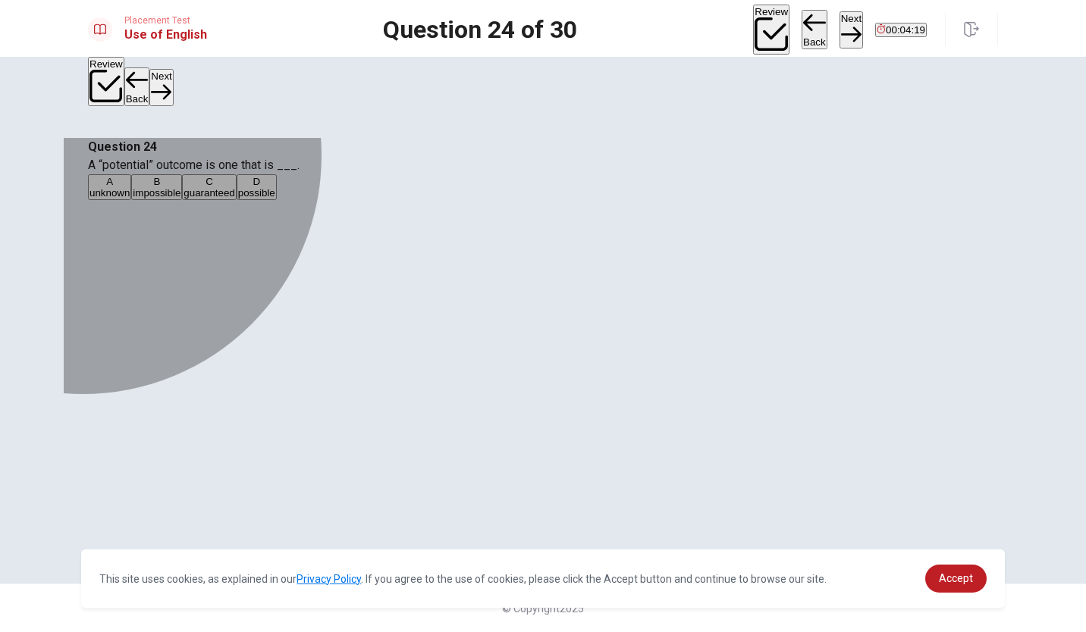
click at [130, 187] on div "A" at bounding box center [109, 181] width 40 height 11
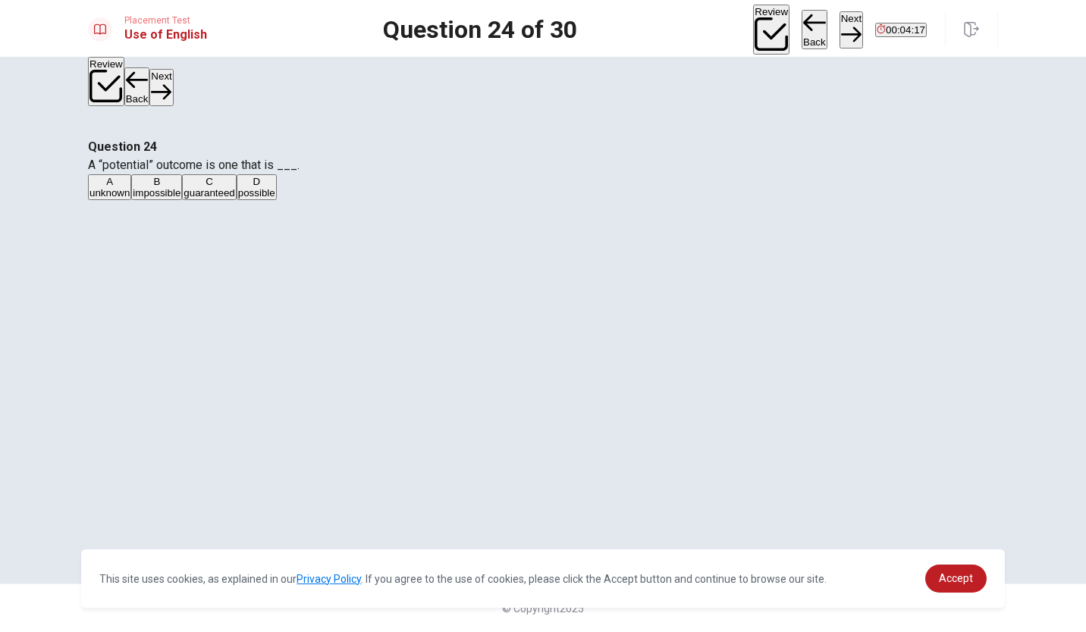
click at [839, 22] on button "Next" at bounding box center [851, 29] width 24 height 37
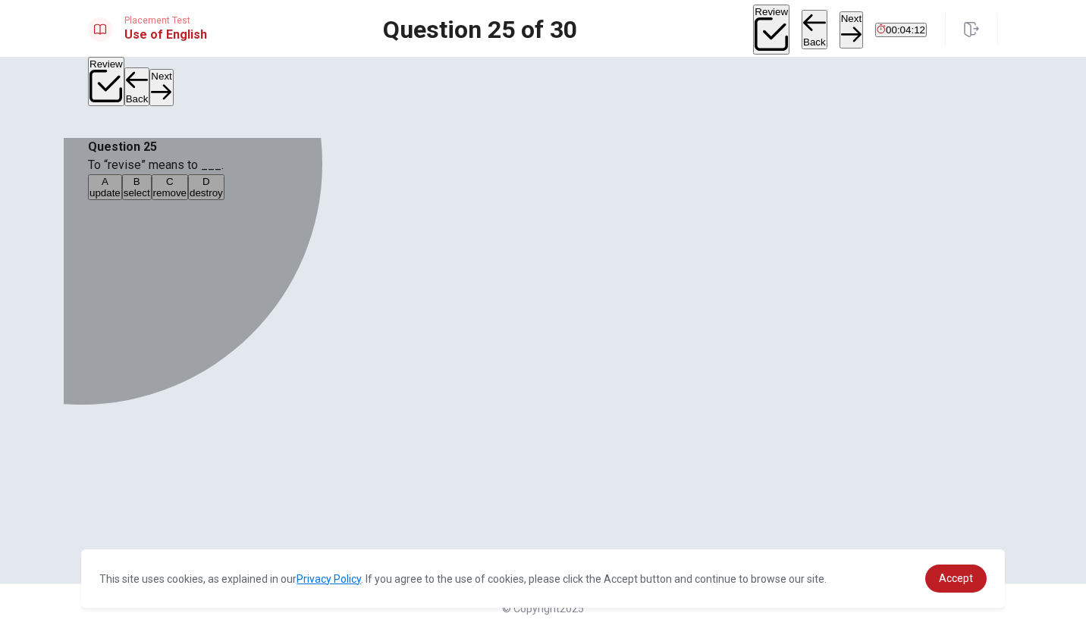
click at [186, 187] on div "C" at bounding box center [169, 181] width 33 height 11
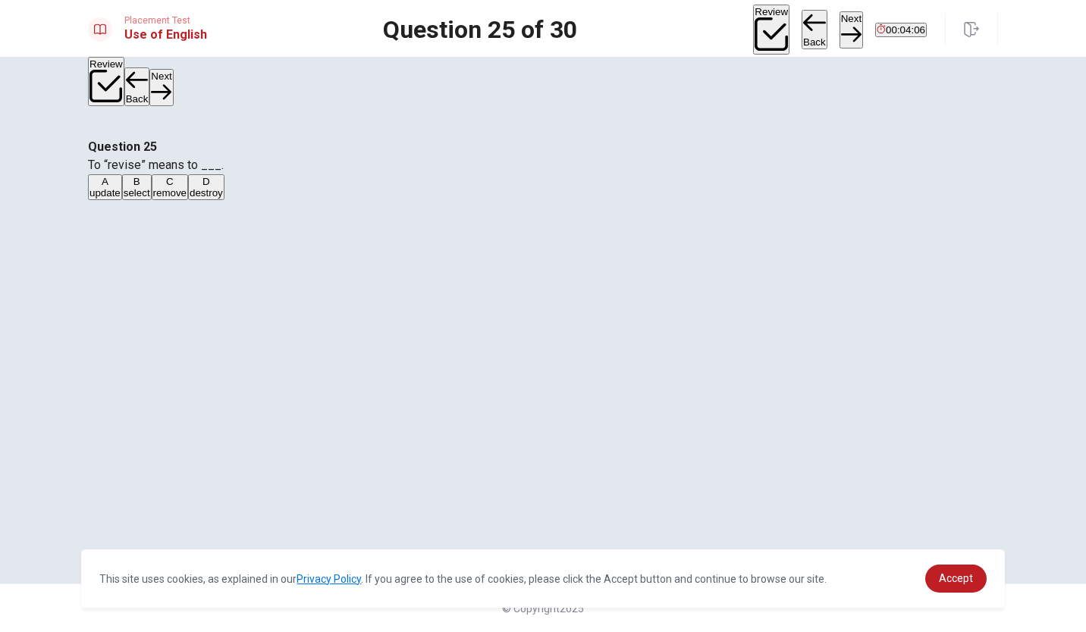
click at [839, 24] on button "Next" at bounding box center [851, 29] width 24 height 37
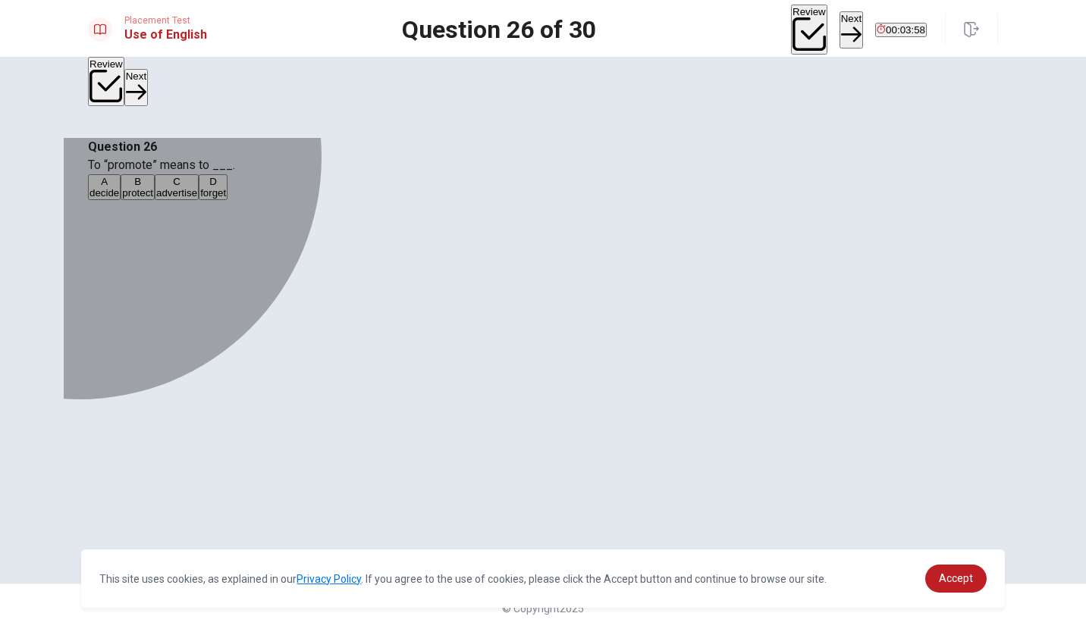
click at [197, 187] on div "C" at bounding box center [176, 181] width 41 height 11
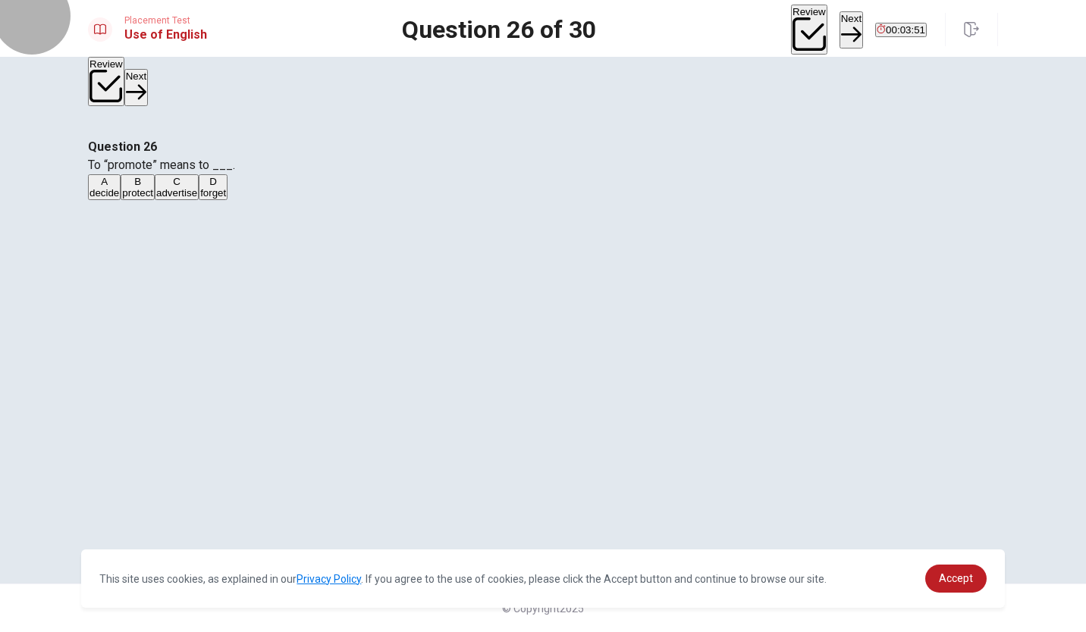
click at [839, 27] on button "Next" at bounding box center [851, 29] width 24 height 37
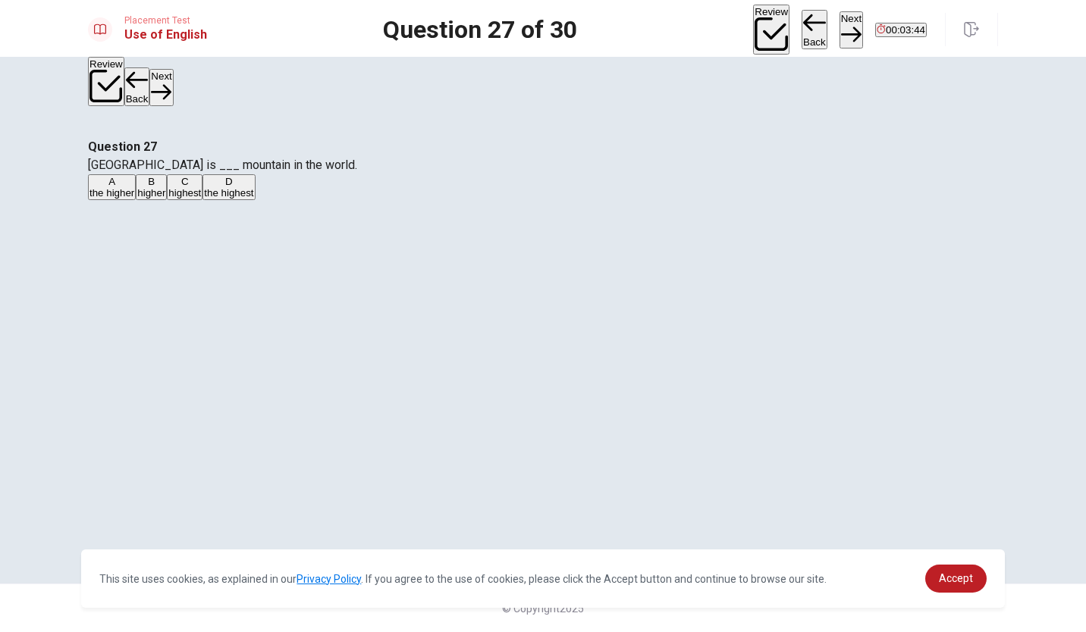
click at [253, 187] on div "D" at bounding box center [228, 181] width 49 height 11
click at [839, 28] on button "Next" at bounding box center [851, 29] width 24 height 37
click at [265, 187] on div "C" at bounding box center [212, 181] width 105 height 11
click at [839, 25] on button "Next" at bounding box center [851, 29] width 24 height 37
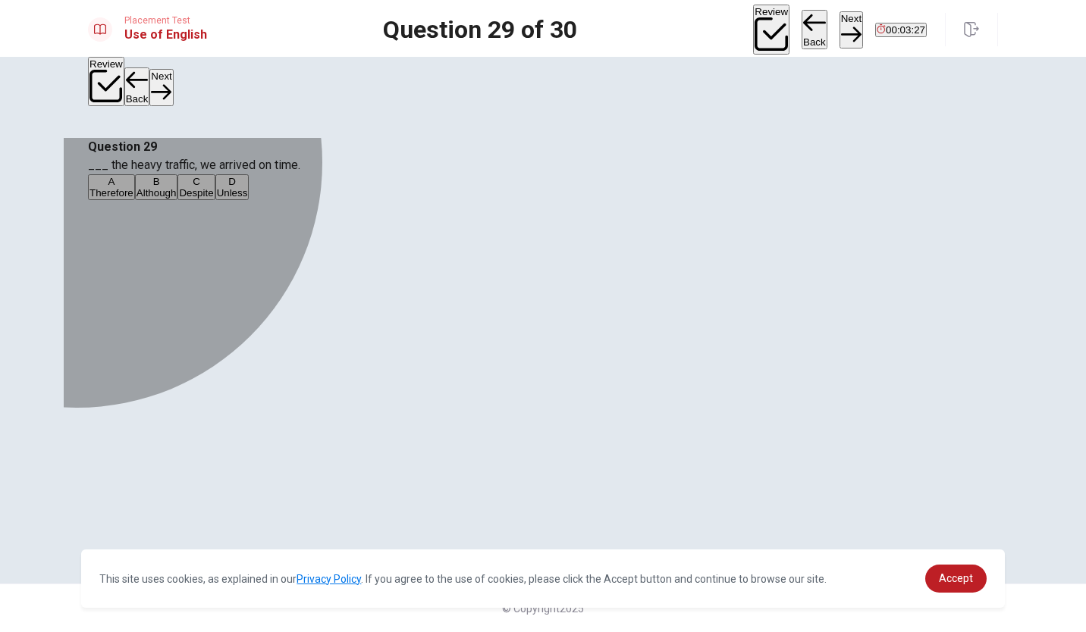
click at [248, 187] on div "D" at bounding box center [232, 181] width 31 height 11
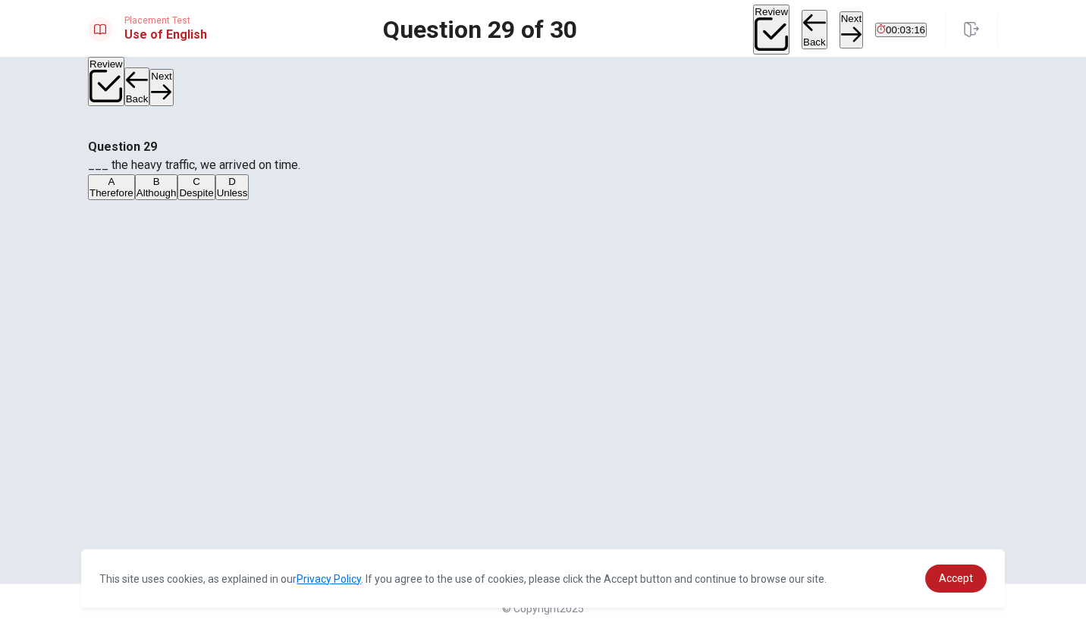
click at [839, 27] on button "Next" at bounding box center [851, 29] width 24 height 37
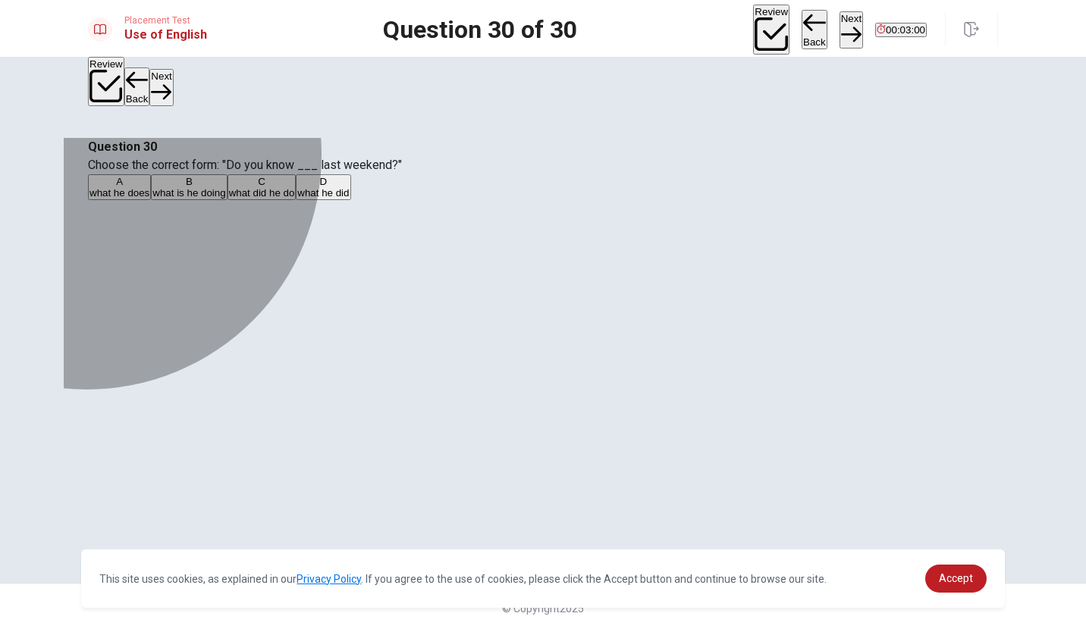
click at [295, 187] on div "C" at bounding box center [262, 181] width 66 height 11
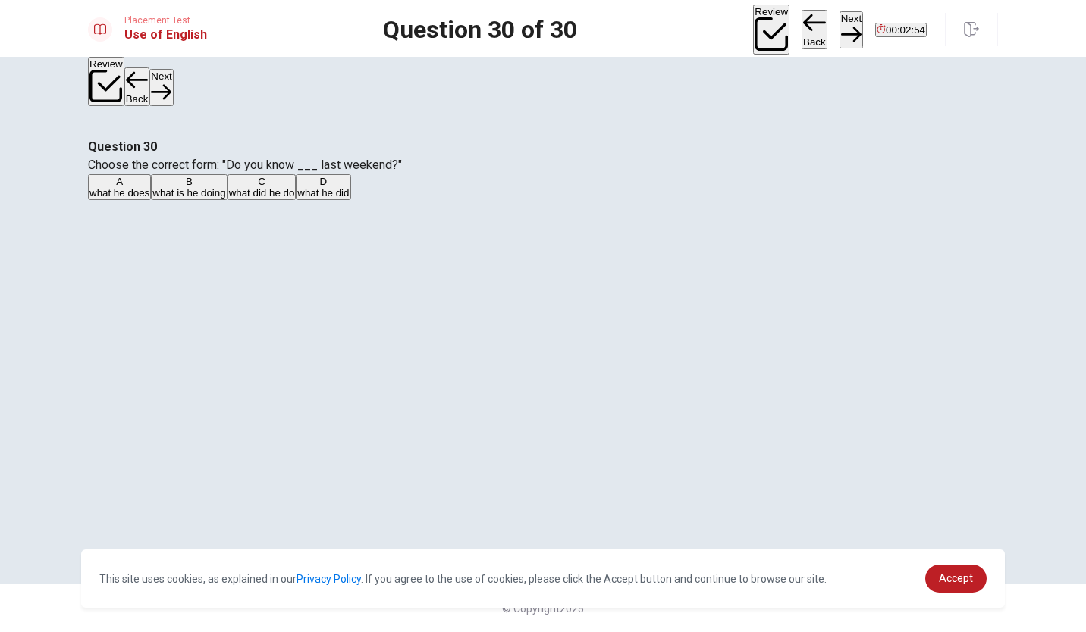
click at [839, 24] on button "Next" at bounding box center [851, 29] width 24 height 37
click at [753, 33] on button "Review" at bounding box center [771, 30] width 36 height 50
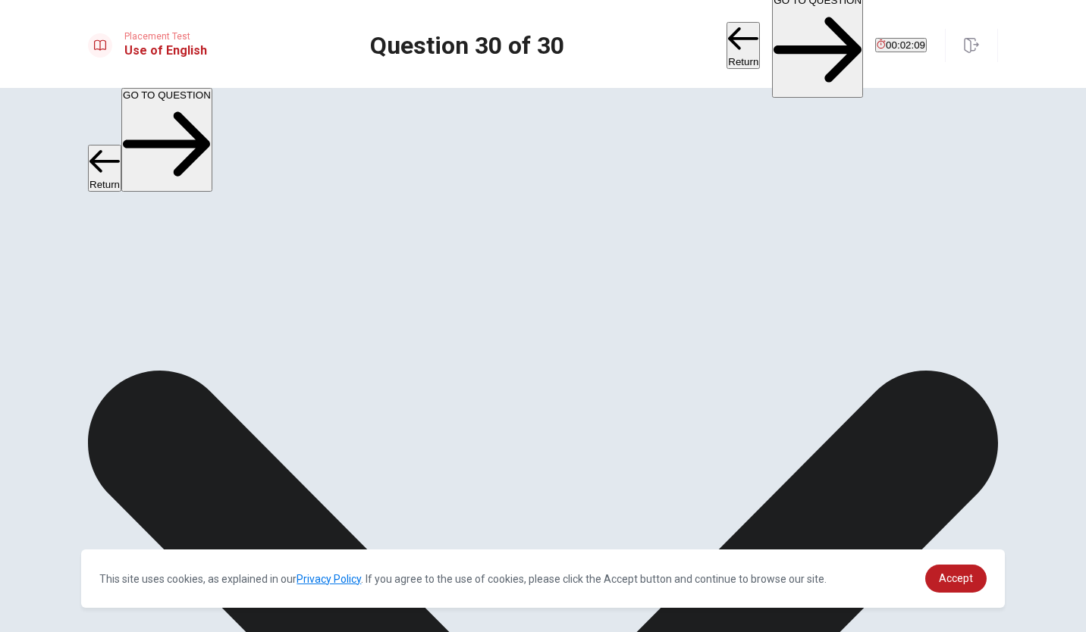
click at [772, 20] on button "GO TO QUESTION" at bounding box center [817, 45] width 91 height 105
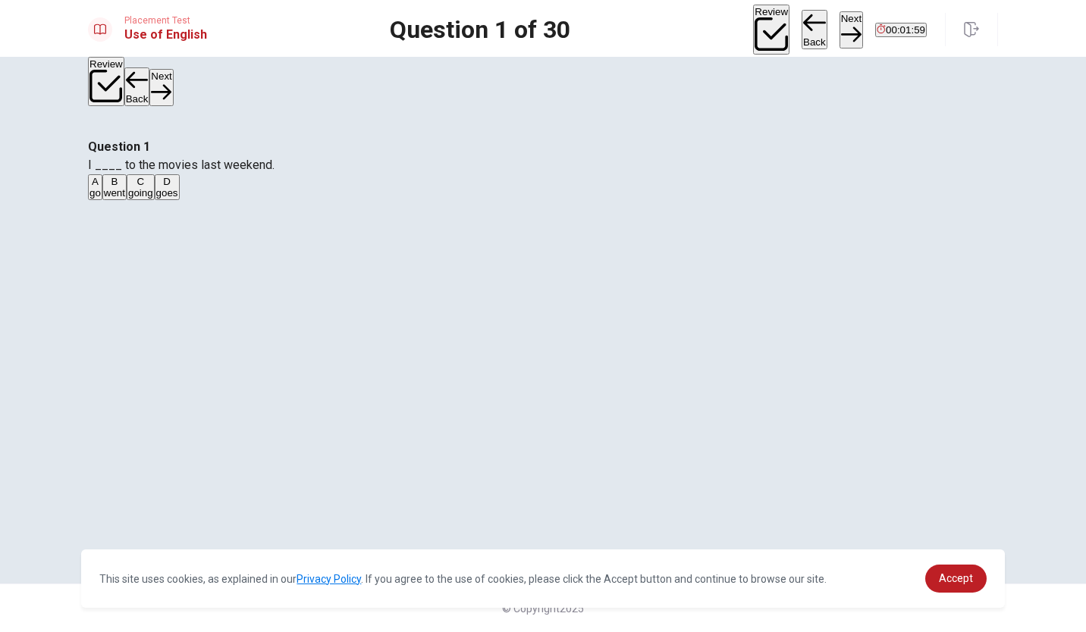
scroll to position [52, 0]
click at [839, 17] on button "Next" at bounding box center [851, 29] width 24 height 37
click at [839, 34] on button "Next" at bounding box center [851, 29] width 24 height 37
click at [839, 35] on button "Next" at bounding box center [851, 29] width 24 height 37
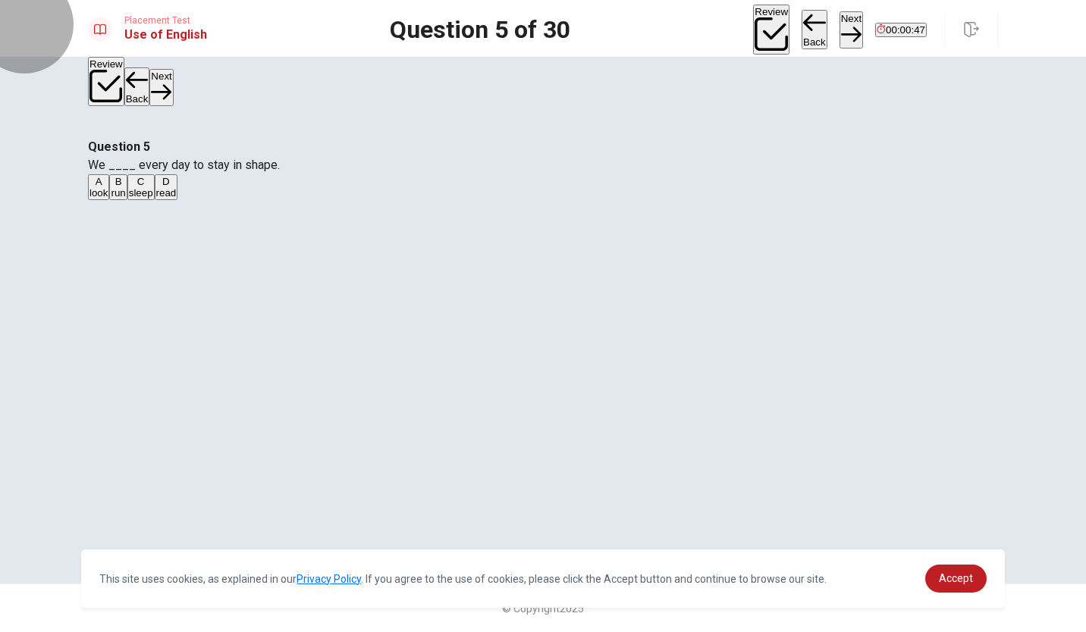
click at [839, 35] on button "Next" at bounding box center [851, 29] width 24 height 37
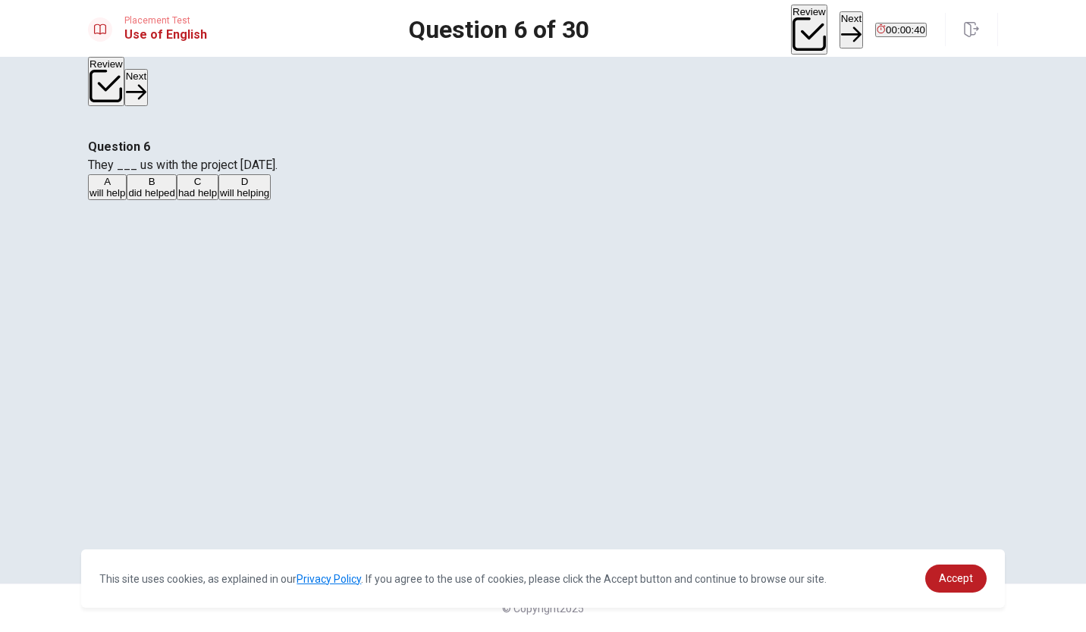
click at [839, 35] on button "Next" at bounding box center [851, 29] width 24 height 37
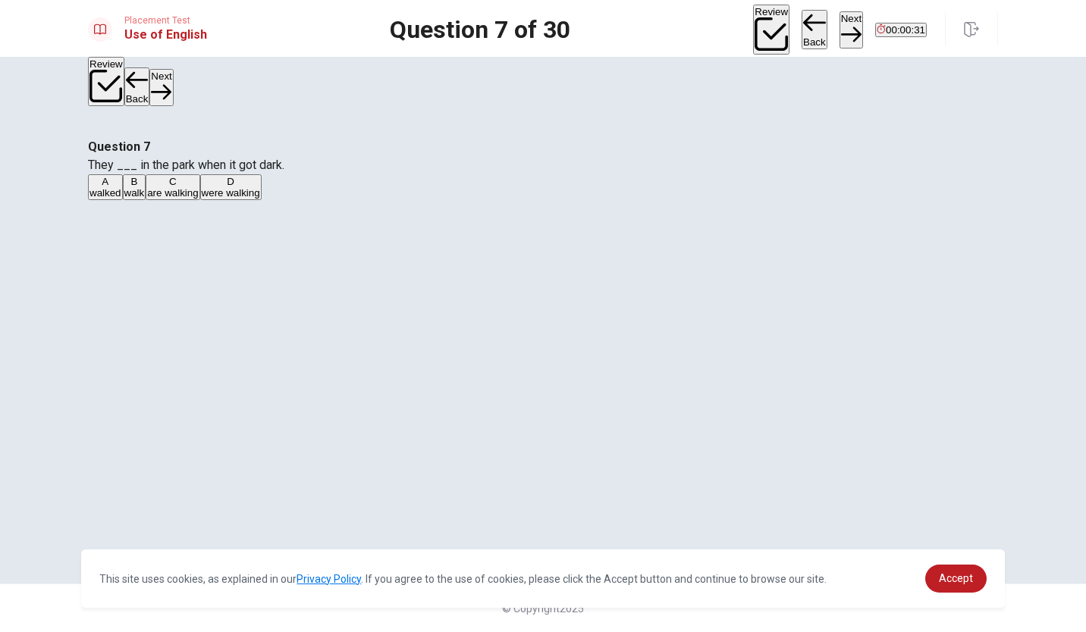
click at [839, 35] on button "Next" at bounding box center [851, 29] width 24 height 37
click at [839, 31] on button "Next" at bounding box center [851, 29] width 24 height 37
click at [795, 31] on div "Review Back Next 00:00:25" at bounding box center [840, 30] width 174 height 50
click at [795, 31] on div "Review Back Next 00:00:24" at bounding box center [840, 30] width 174 height 50
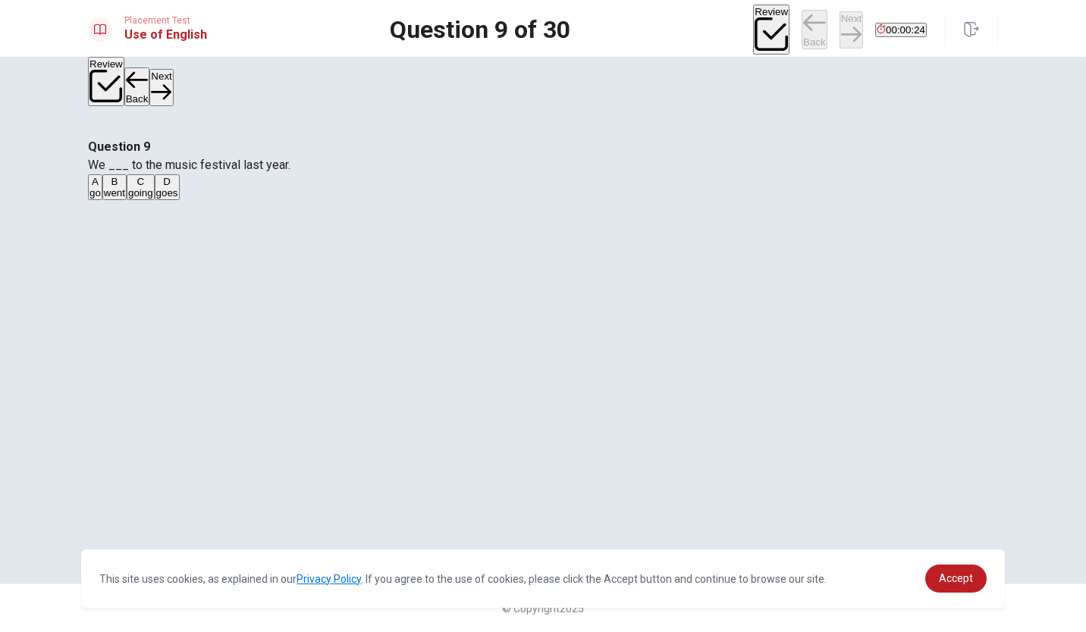
click at [795, 31] on div "Review Back Next 00:00:24" at bounding box center [840, 30] width 174 height 50
click at [839, 31] on button "Next" at bounding box center [851, 29] width 24 height 37
click at [795, 31] on div "Review Back Next 00:00:23" at bounding box center [840, 30] width 174 height 50
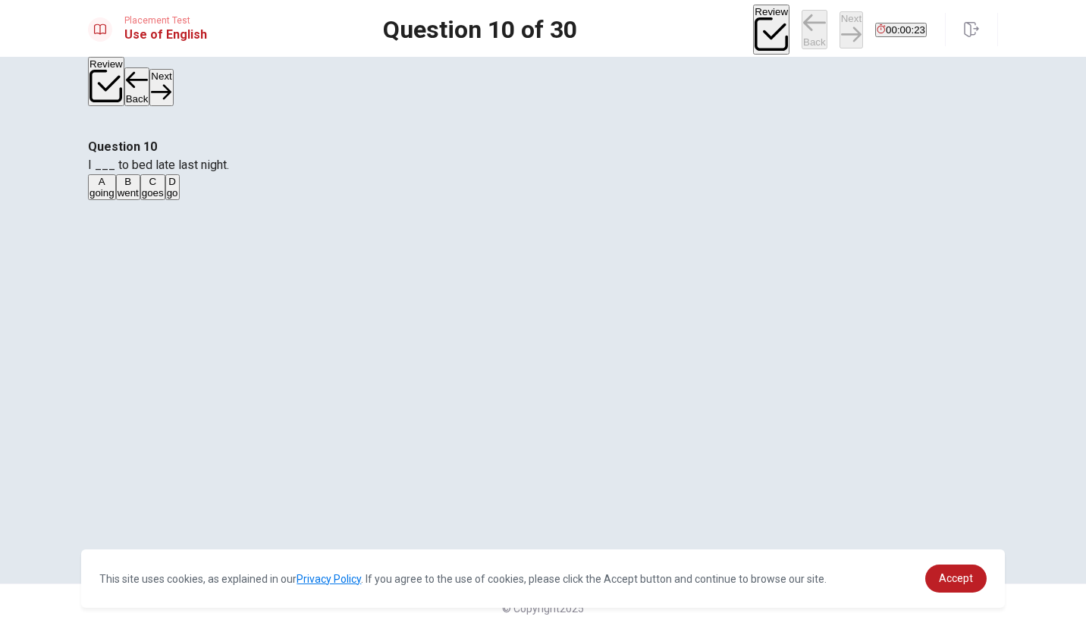
click at [795, 31] on div "Review Back Next 00:00:23" at bounding box center [840, 30] width 174 height 50
click at [839, 31] on button "Next" at bounding box center [851, 29] width 24 height 37
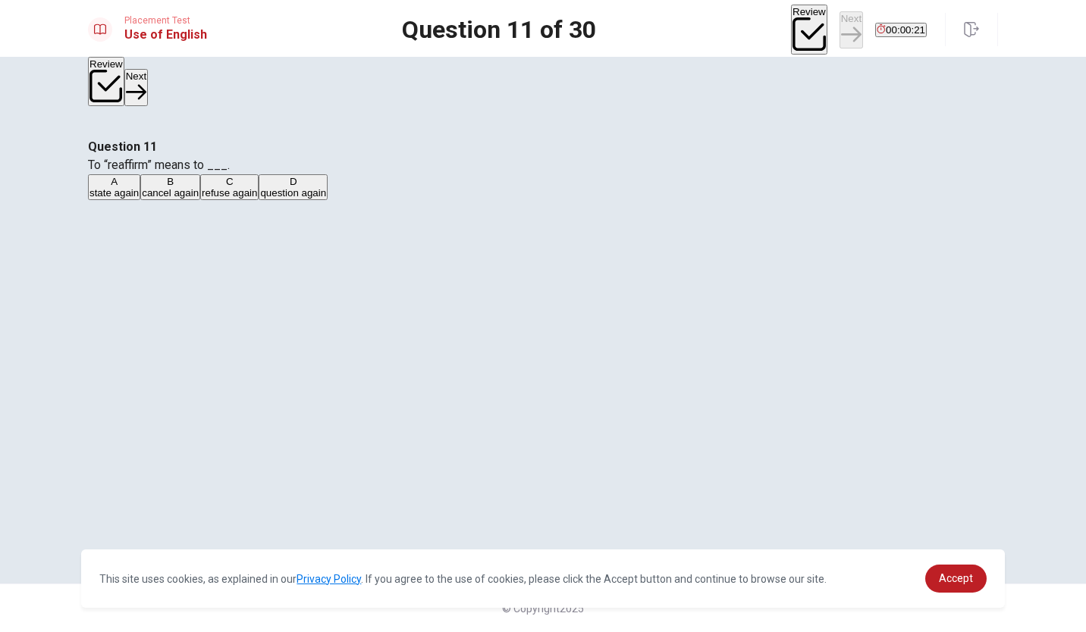
click at [795, 31] on div "Review Next 00:00:21" at bounding box center [859, 30] width 136 height 50
click at [839, 31] on button "Next" at bounding box center [851, 29] width 24 height 37
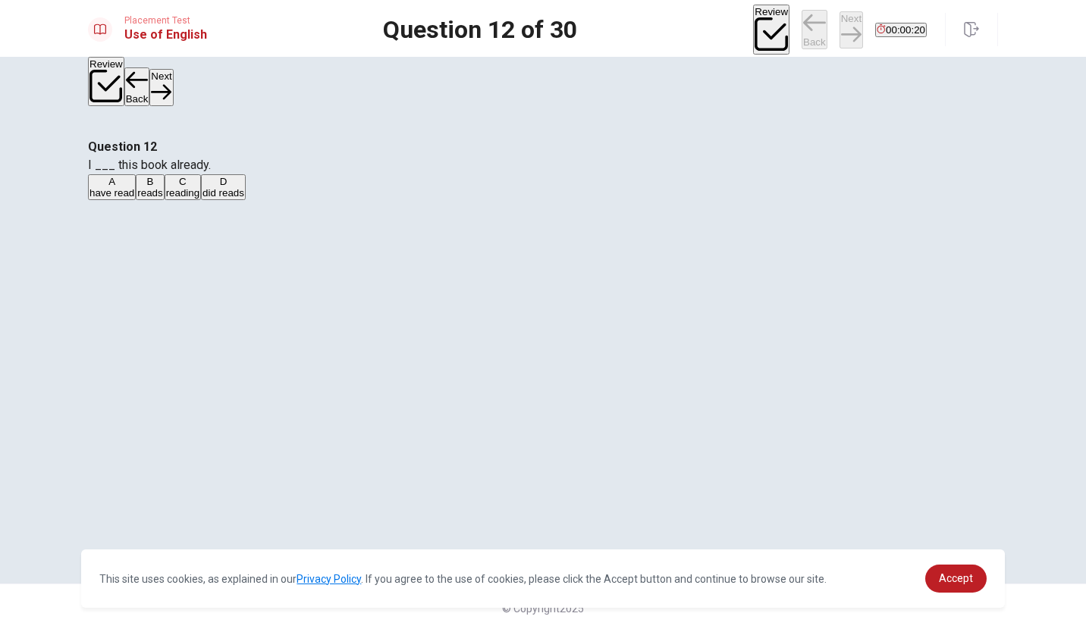
click at [795, 31] on div "Review Back Next 00:00:20" at bounding box center [840, 30] width 174 height 50
click at [753, 35] on button "Review" at bounding box center [771, 30] width 36 height 50
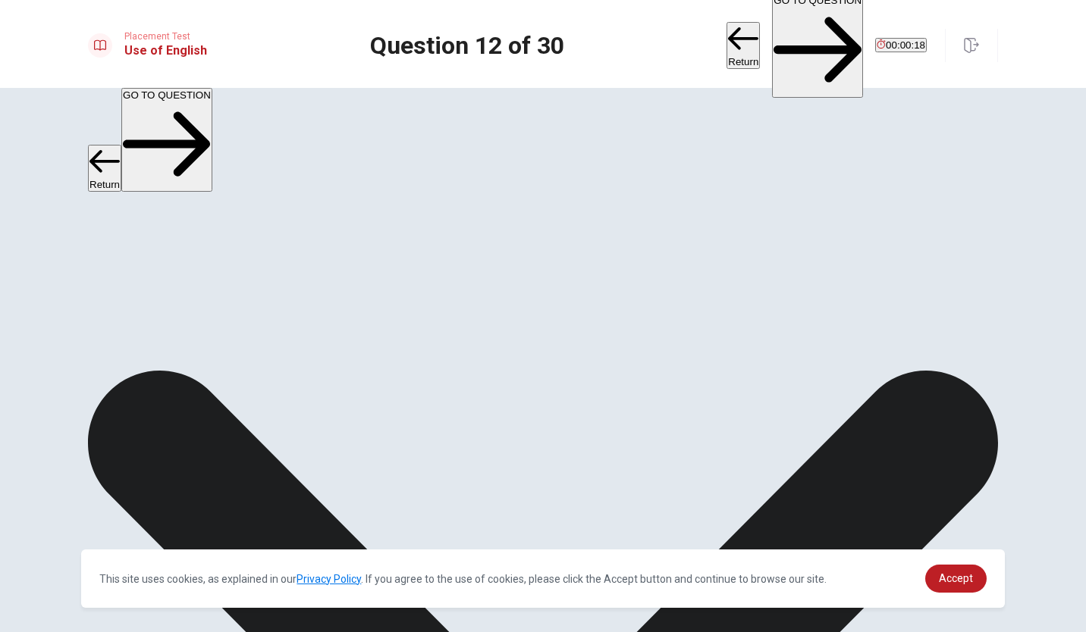
scroll to position [782, 0]
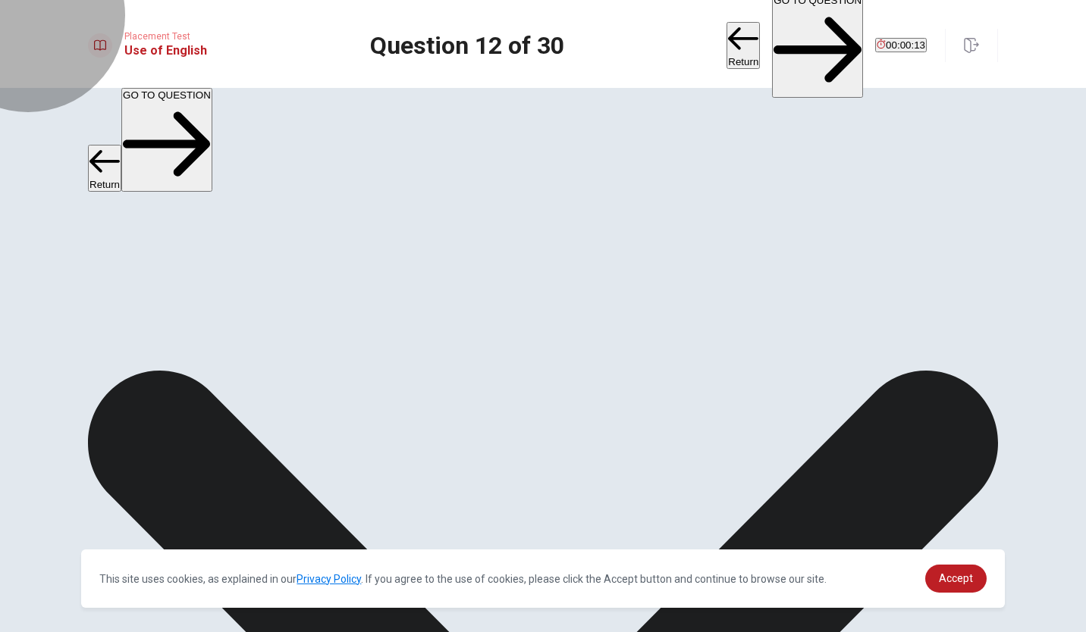
click at [772, 26] on button "GO TO QUESTION" at bounding box center [817, 45] width 91 height 105
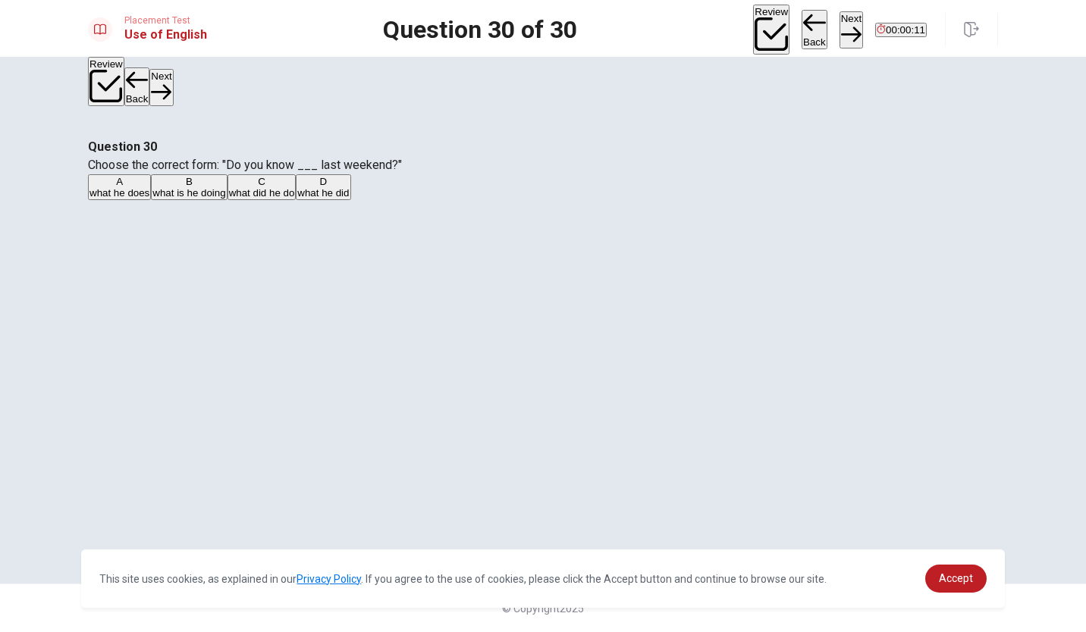
click at [839, 28] on button "Next" at bounding box center [851, 29] width 24 height 37
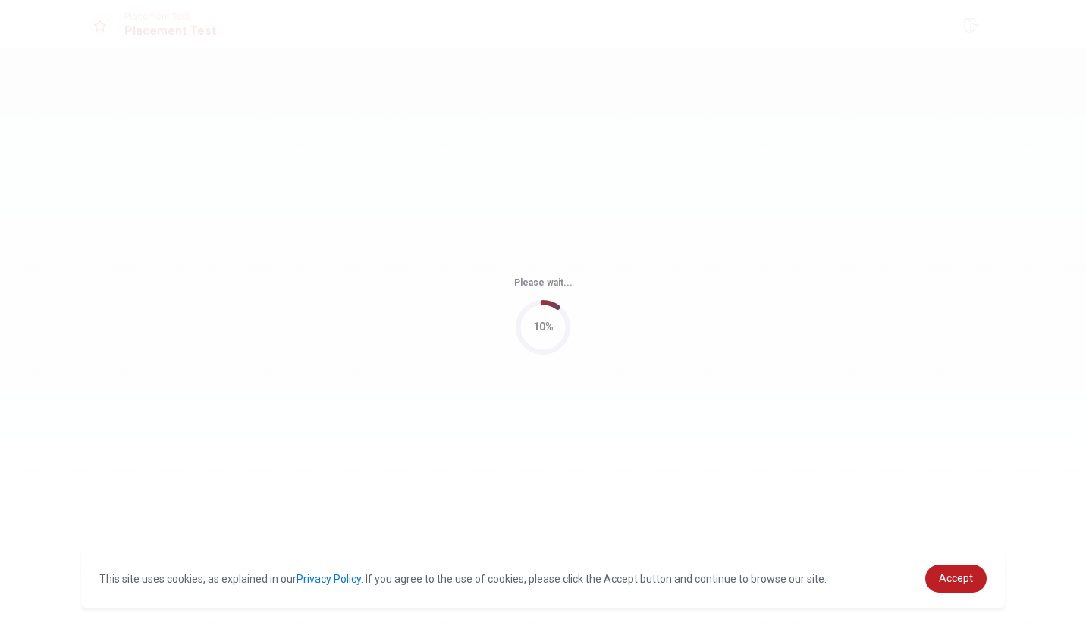
scroll to position [0, 0]
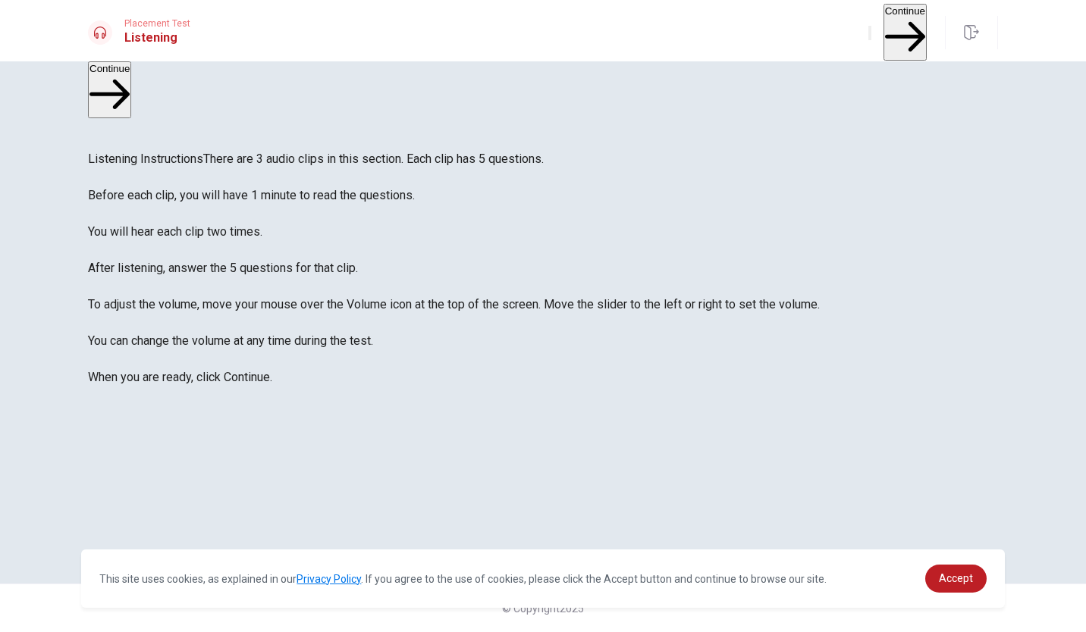
click at [562, 287] on span "There are 3 audio clips in this section. Each clip has 5 questions. Before each…" at bounding box center [454, 268] width 732 height 233
click at [883, 30] on button "Continue" at bounding box center [904, 32] width 43 height 57
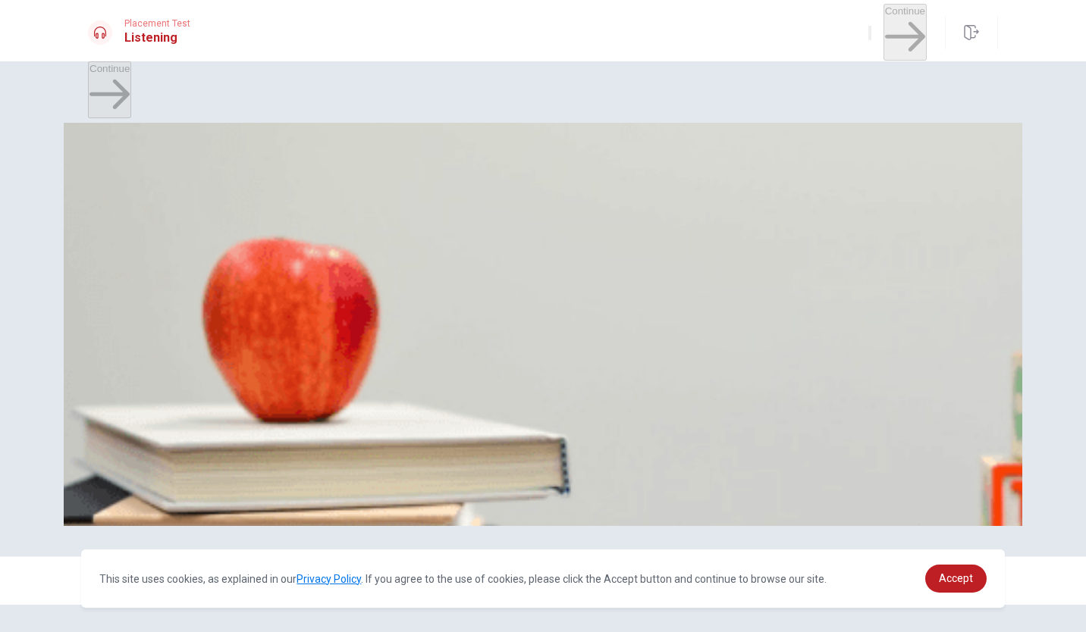
scroll to position [29, 0]
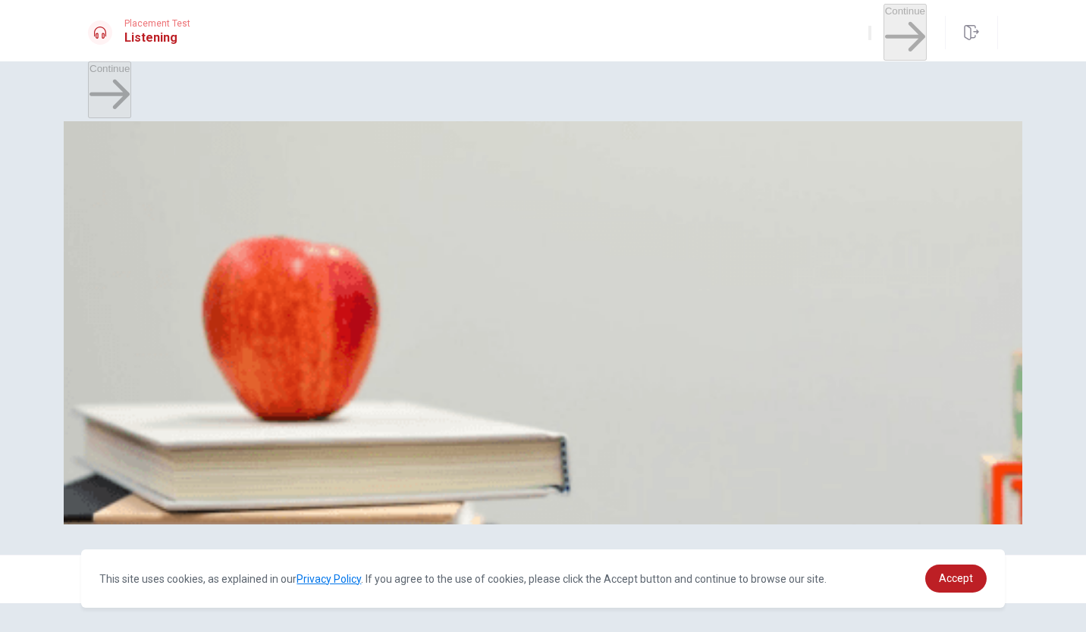
click at [280, 443] on span "Workout more regularly" at bounding box center [227, 448] width 105 height 11
click at [316, 380] on span "Taking a gradual approach" at bounding box center [256, 385] width 119 height 11
click at [241, 316] on span "Three times a week" at bounding box center [197, 321] width 88 height 11
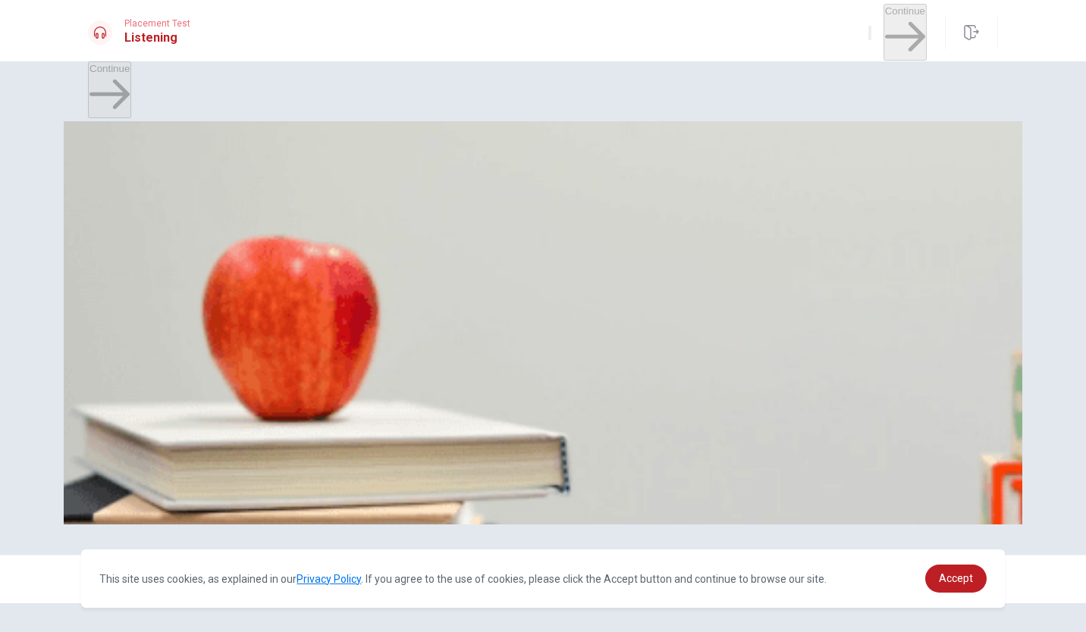
scroll to position [381, 0]
click at [300, 261] on span "She doesn’t enjoy working out" at bounding box center [232, 257] width 135 height 11
click at [228, 202] on button "B Exercise every day" at bounding box center [183, 189] width 89 height 26
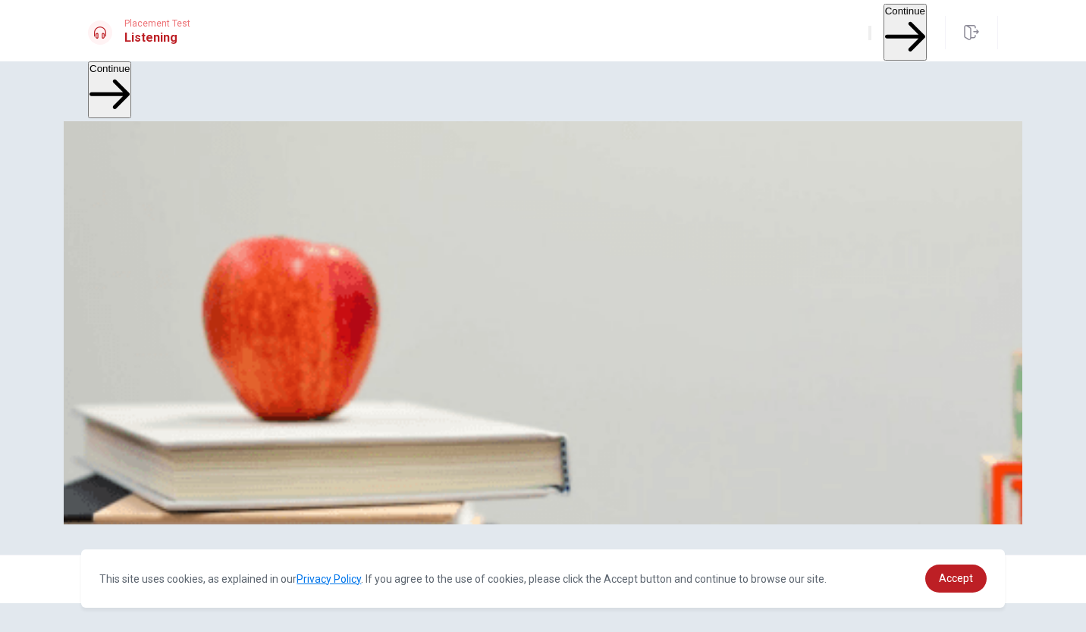
click at [412, 200] on span "Set small, achievable goals" at bounding box center [351, 194] width 123 height 11
click at [293, 476] on div at bounding box center [543, 476] width 910 height 0
click at [628, 418] on div "Question 5 What is the woman trying to do? A Join a sports team B Workout more …" at bounding box center [543, 426] width 910 height 64
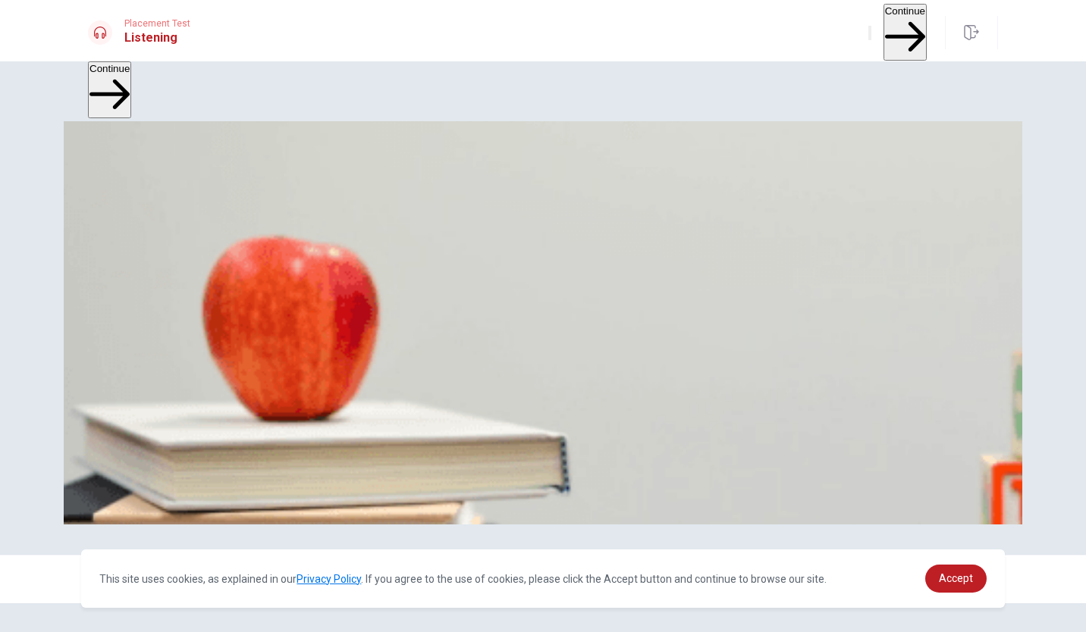
click at [628, 418] on div "Question 5 What is the woman trying to do? A Join a sports team B Workout more …" at bounding box center [543, 426] width 910 height 64
click at [280, 443] on span "Workout more regularly" at bounding box center [227, 448] width 105 height 11
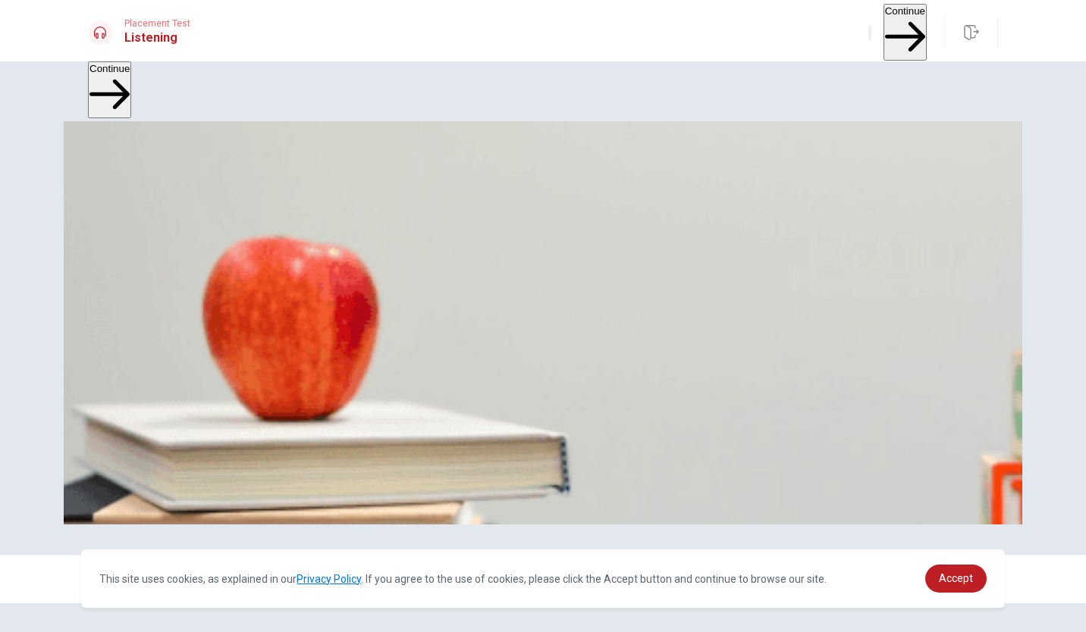
type input "0"
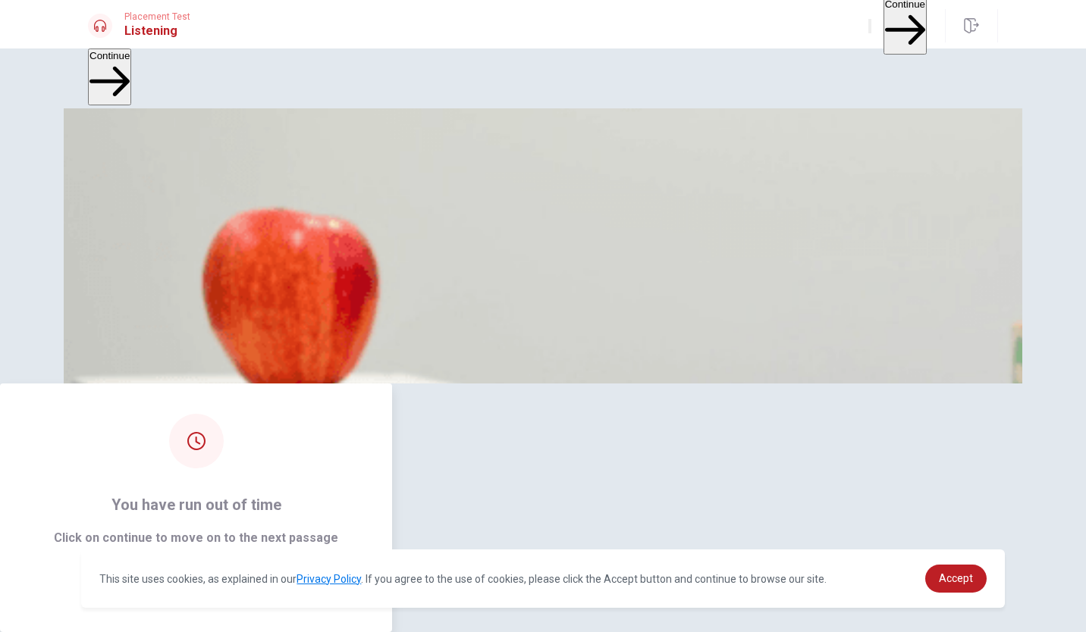
click at [237, 572] on button "Continue" at bounding box center [196, 587] width 82 height 30
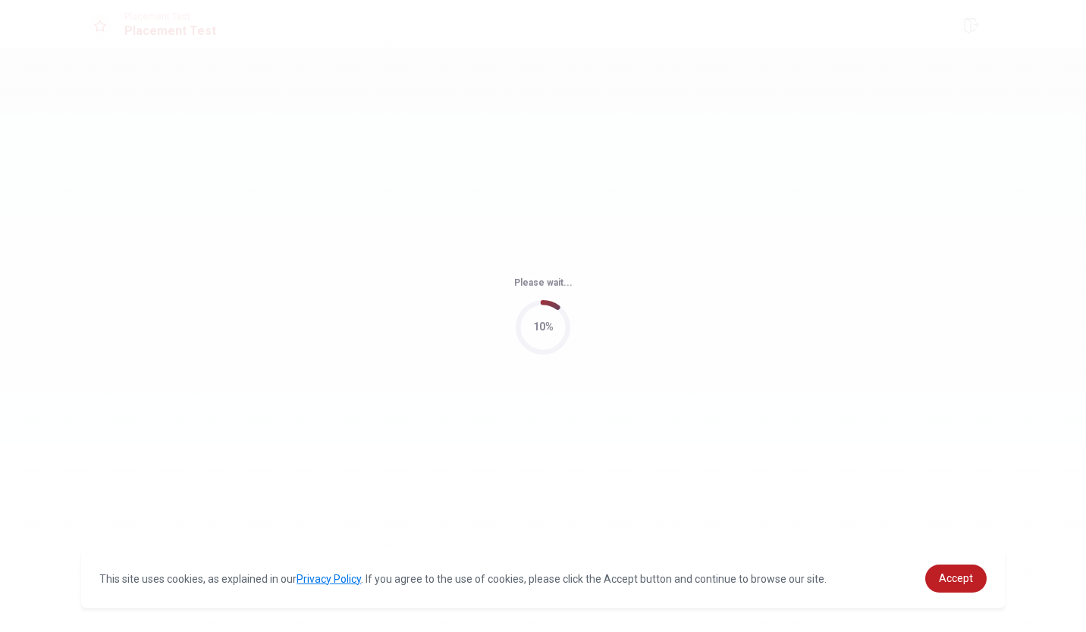
scroll to position [0, 0]
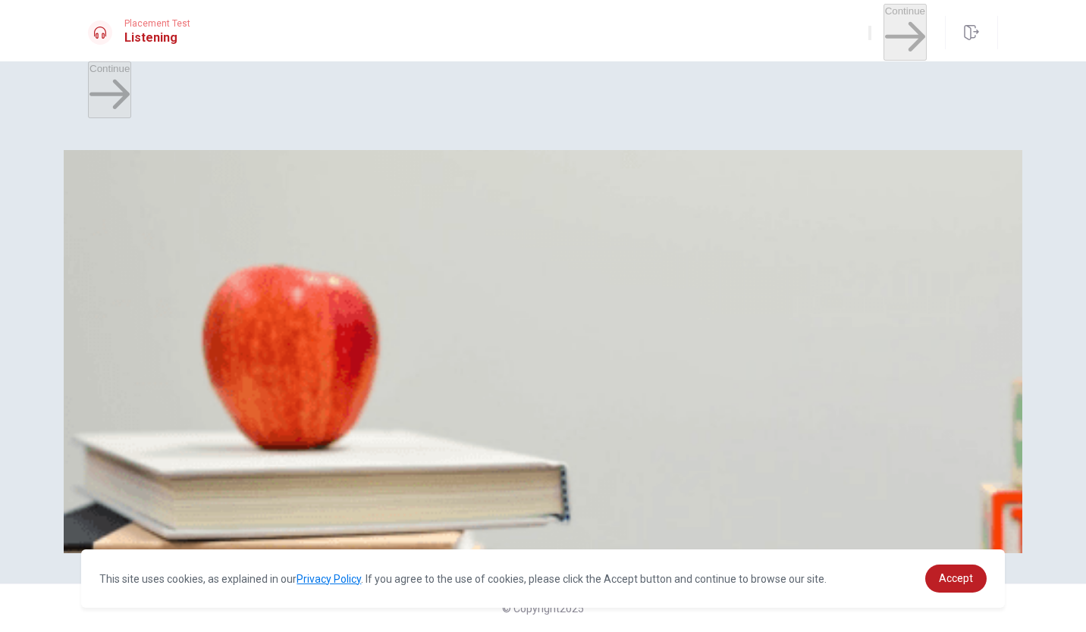
click at [192, 230] on button "C Yes" at bounding box center [182, 218] width 20 height 26
click at [155, 218] on span "She tried once" at bounding box center [121, 223] width 65 height 11
click at [172, 205] on button "B No" at bounding box center [164, 218] width 16 height 26
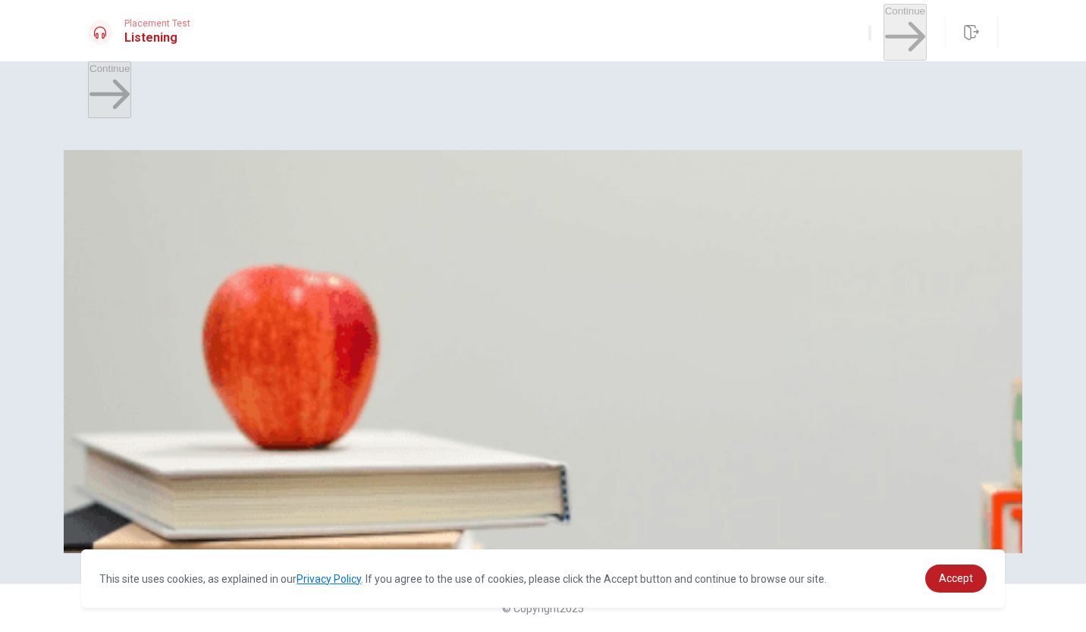
scroll to position [397, 0]
click at [299, 270] on div "B" at bounding box center [249, 275] width 99 height 11
drag, startPoint x: 472, startPoint y: 468, endPoint x: 481, endPoint y: 468, distance: 8.4
click at [481, 359] on div "Question 8 How does the woman feel about the advice? A She is frustrated B She …" at bounding box center [543, 328] width 910 height 64
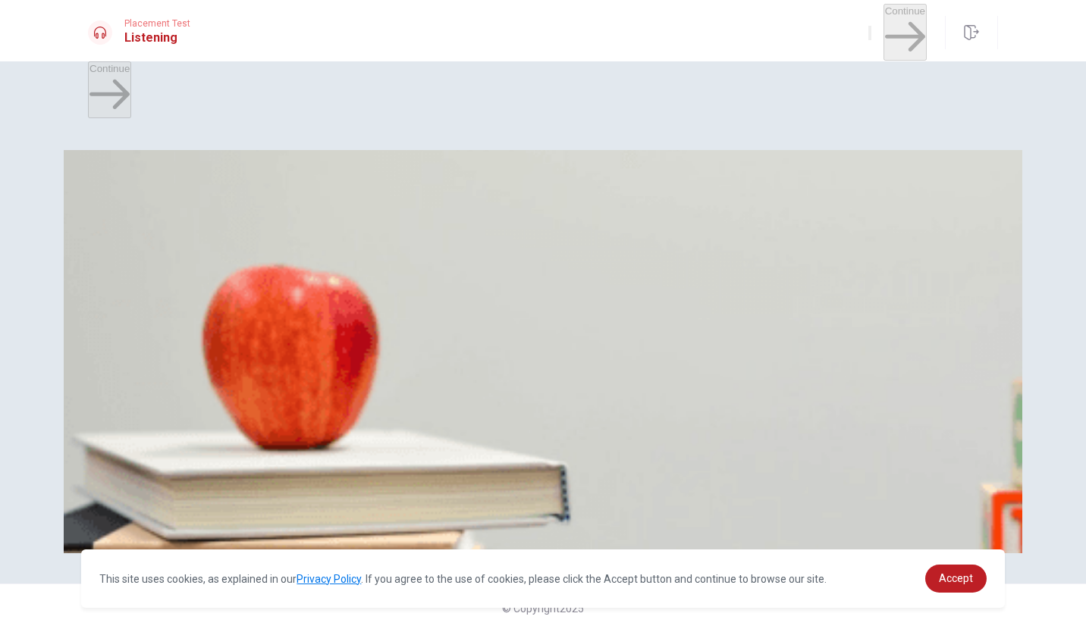
click at [381, 345] on div "D" at bounding box center [340, 339] width 83 height 11
click at [447, 420] on span "Clear temporary files" at bounding box center [400, 414] width 93 height 11
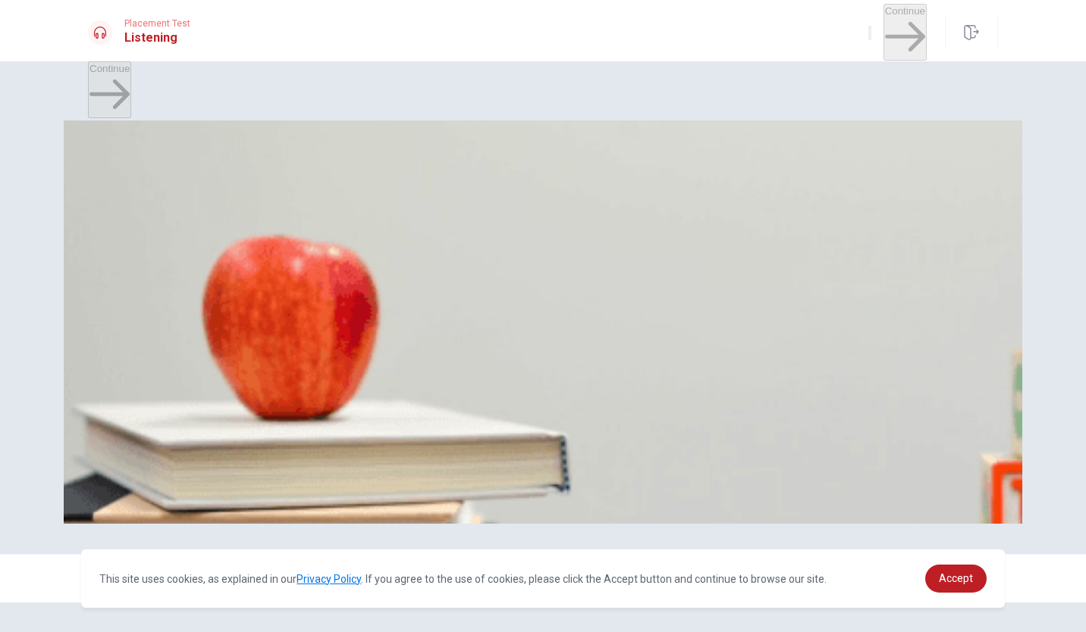
click at [418, 443] on span "Her computer is slow" at bounding box center [371, 448] width 94 height 11
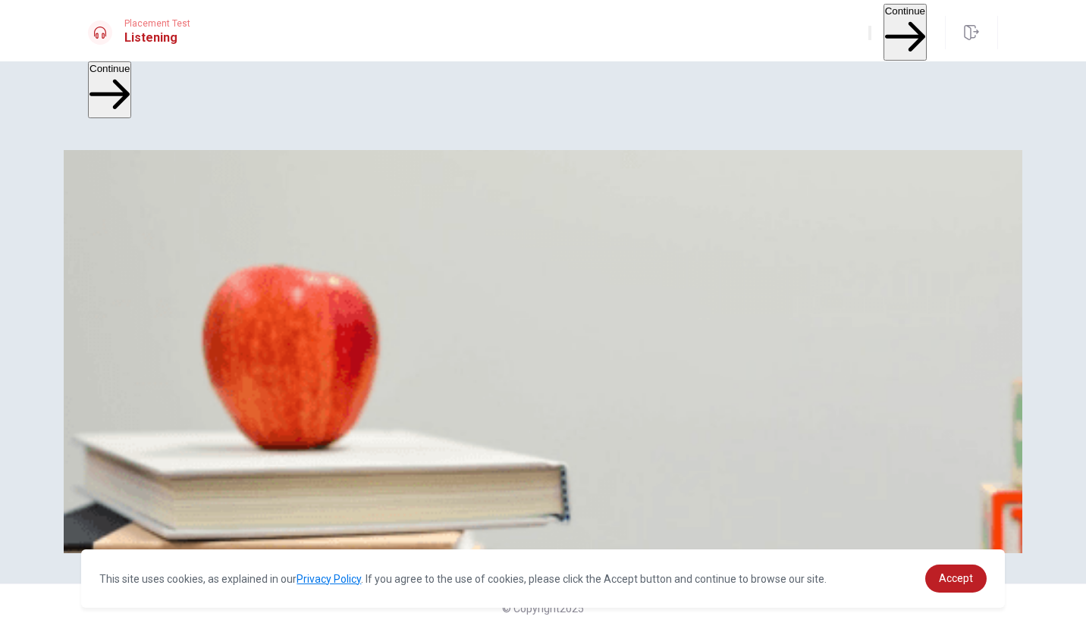
scroll to position [134, 0]
type input "0"
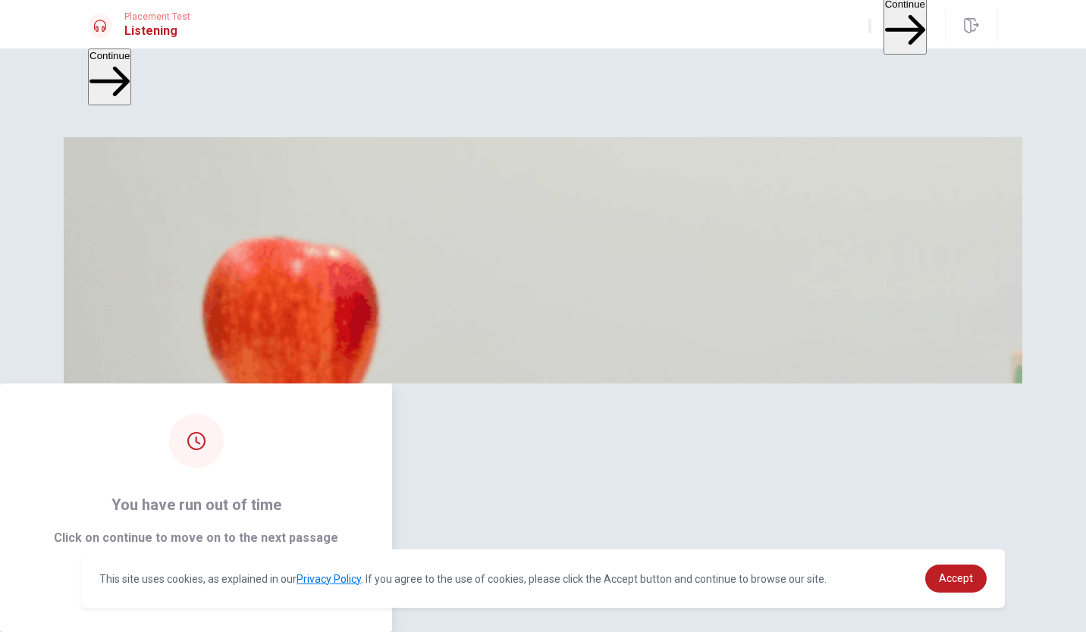
click at [237, 572] on button "Continue" at bounding box center [196, 587] width 82 height 30
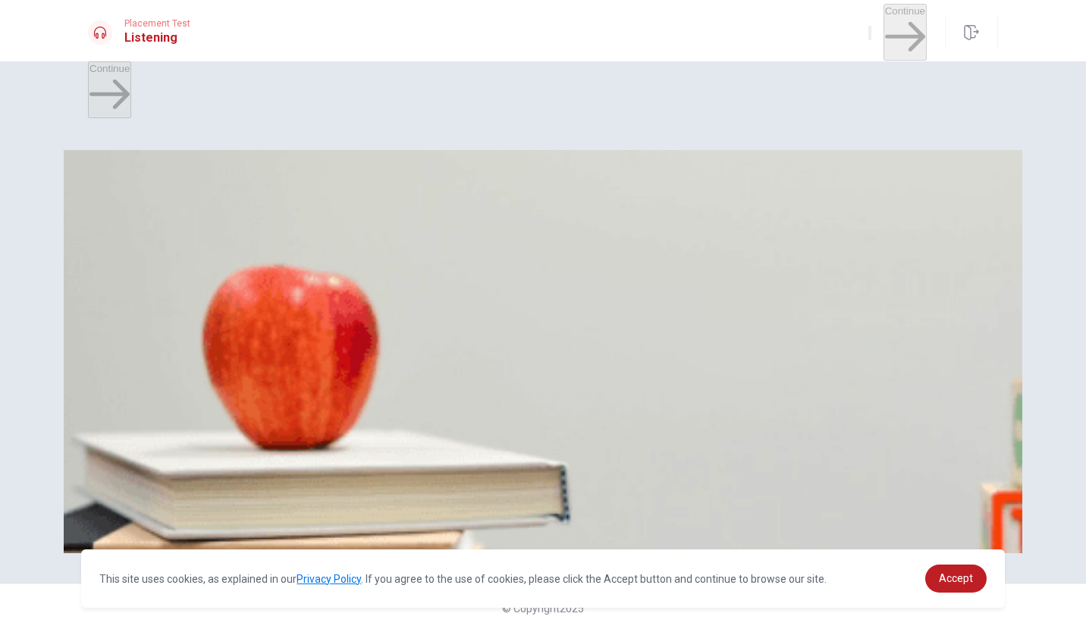
scroll to position [686, 0]
click at [224, 345] on div "C" at bounding box center [199, 339] width 52 height 11
click at [163, 281] on div "A" at bounding box center [126, 275] width 74 height 11
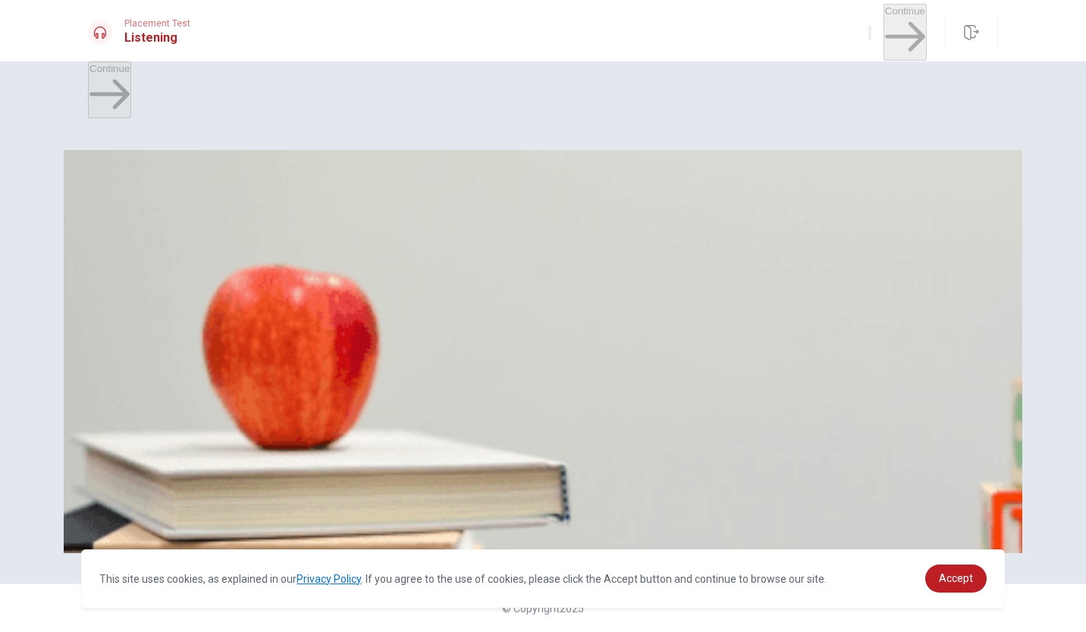
click at [394, 229] on span "Not having enough time" at bounding box center [340, 223] width 107 height 11
click at [181, 397] on div "A" at bounding box center [135, 402] width 92 height 11
click at [150, 461] on div "A" at bounding box center [119, 466] width 61 height 11
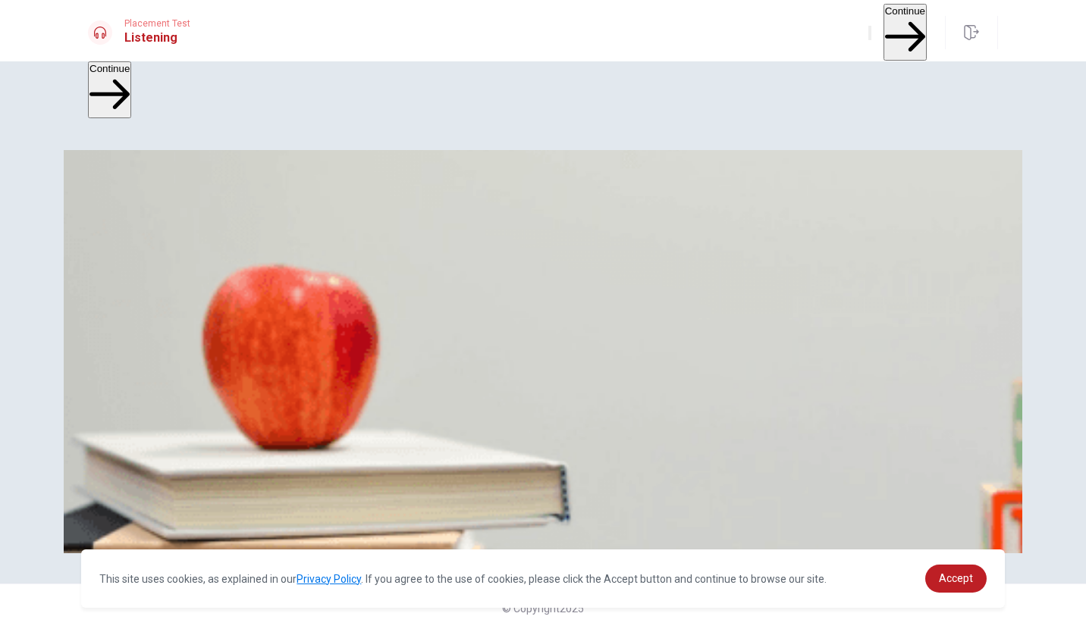
scroll to position [1100, 0]
click at [895, 24] on button "Continue" at bounding box center [904, 32] width 43 height 57
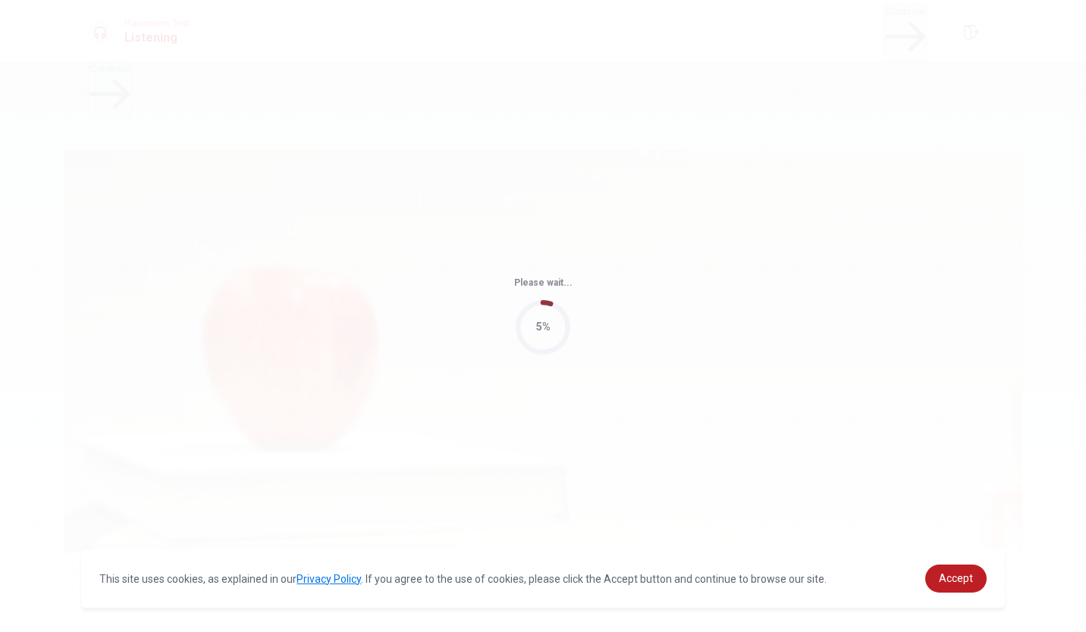
type input "98"
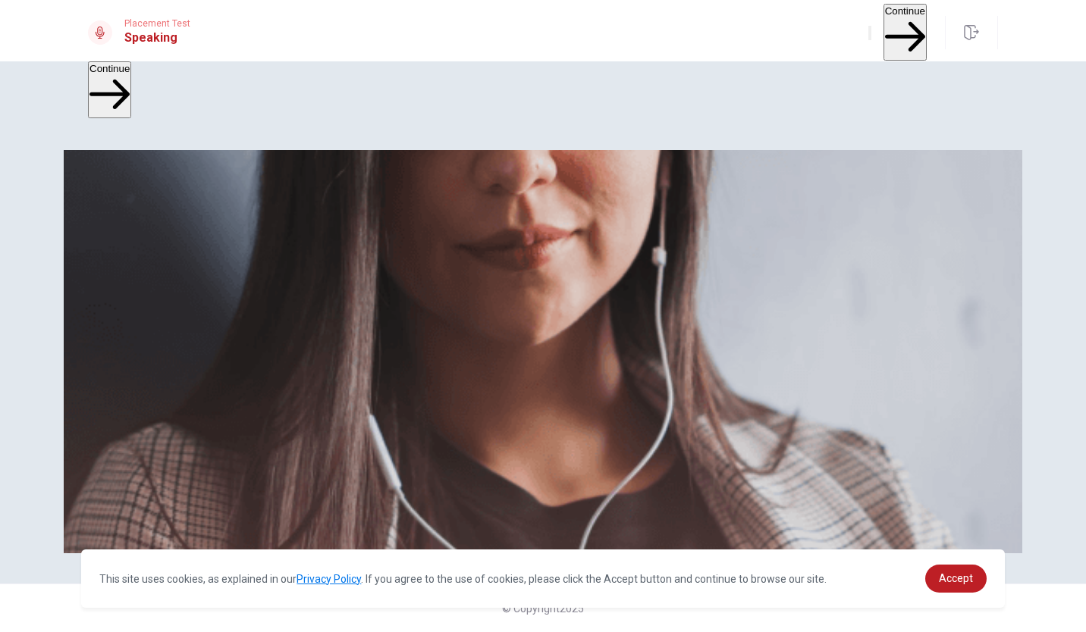
scroll to position [138, 0]
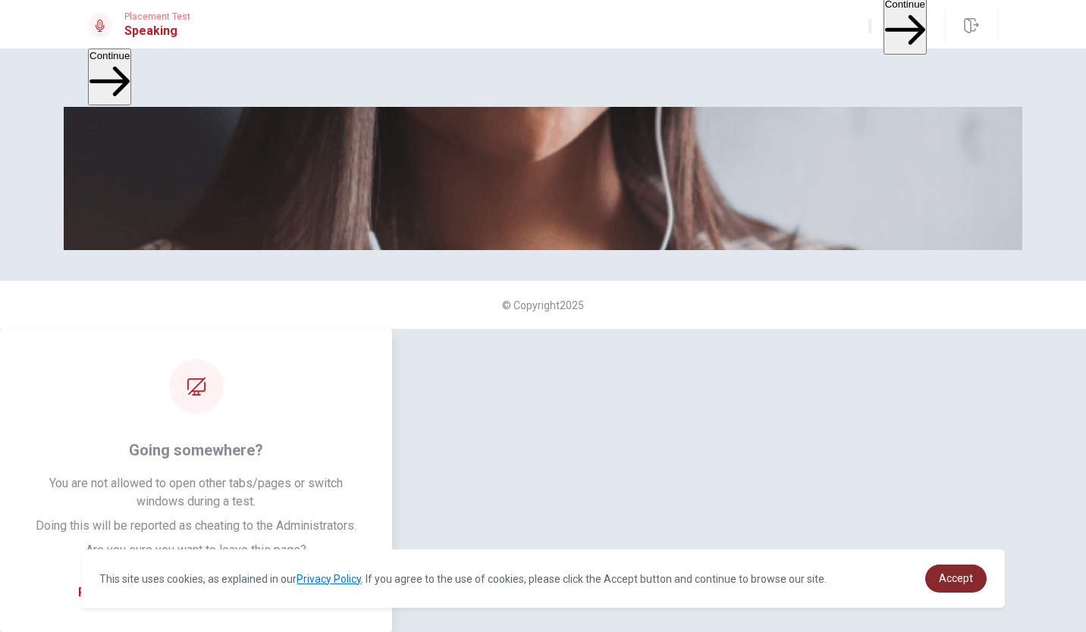
click at [946, 580] on span "Accept" at bounding box center [956, 578] width 34 height 12
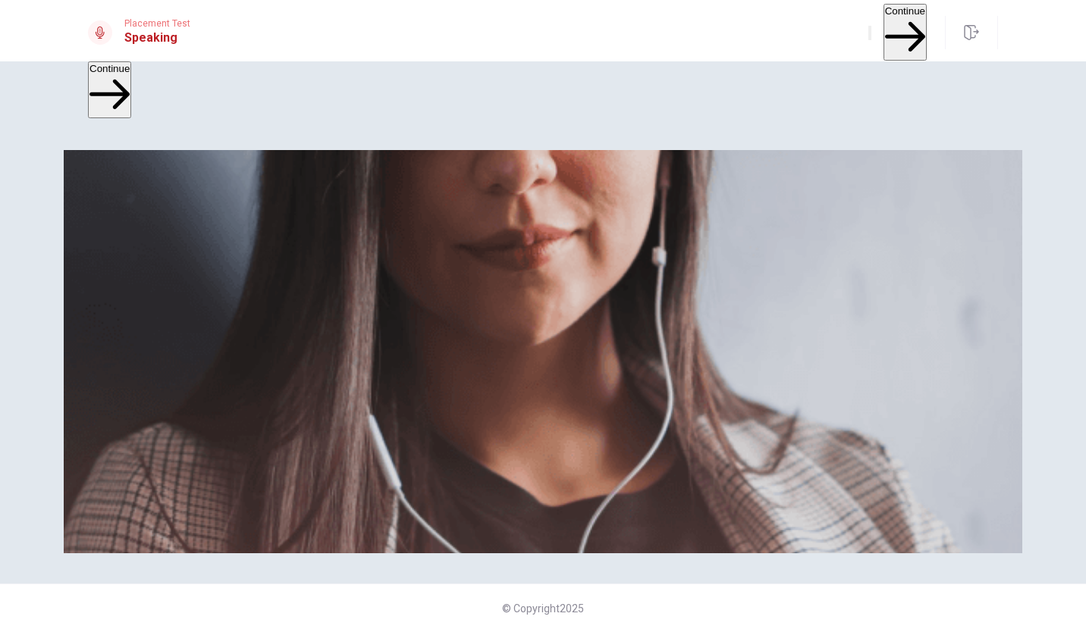
click at [883, 26] on button "Continue" at bounding box center [904, 32] width 43 height 57
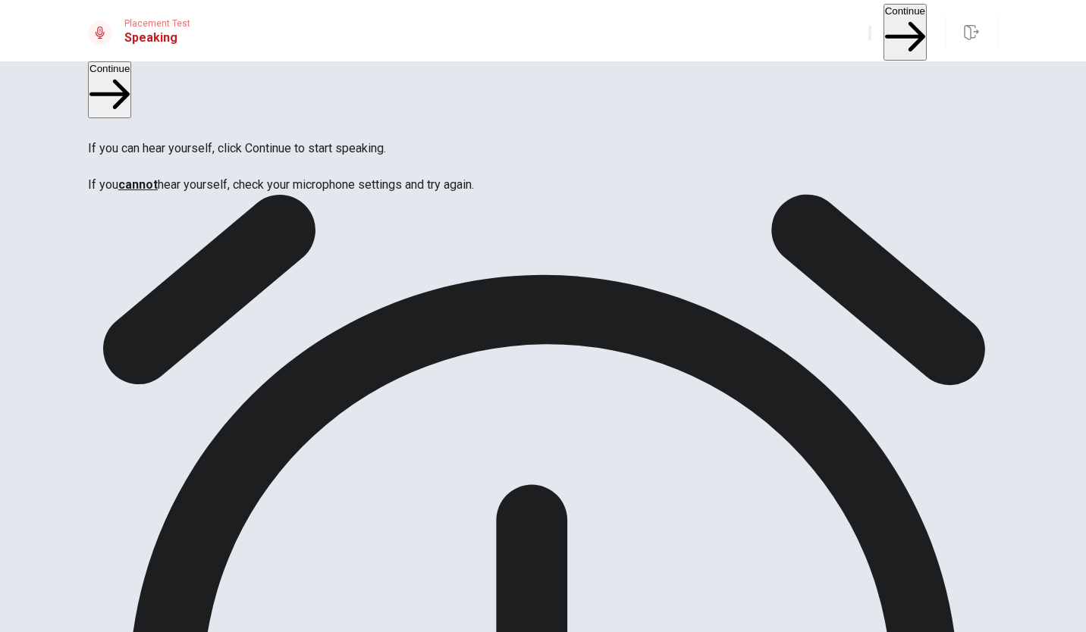
click at [888, 19] on button "Continue" at bounding box center [904, 32] width 43 height 57
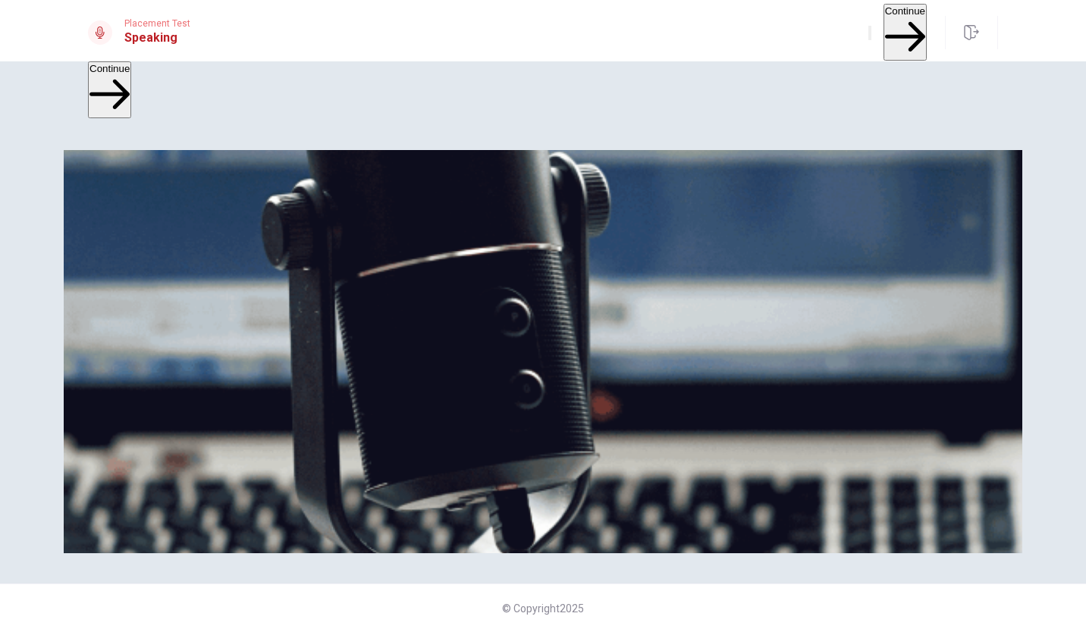
scroll to position [32, 0]
click at [897, 33] on button "Continue" at bounding box center [904, 32] width 43 height 57
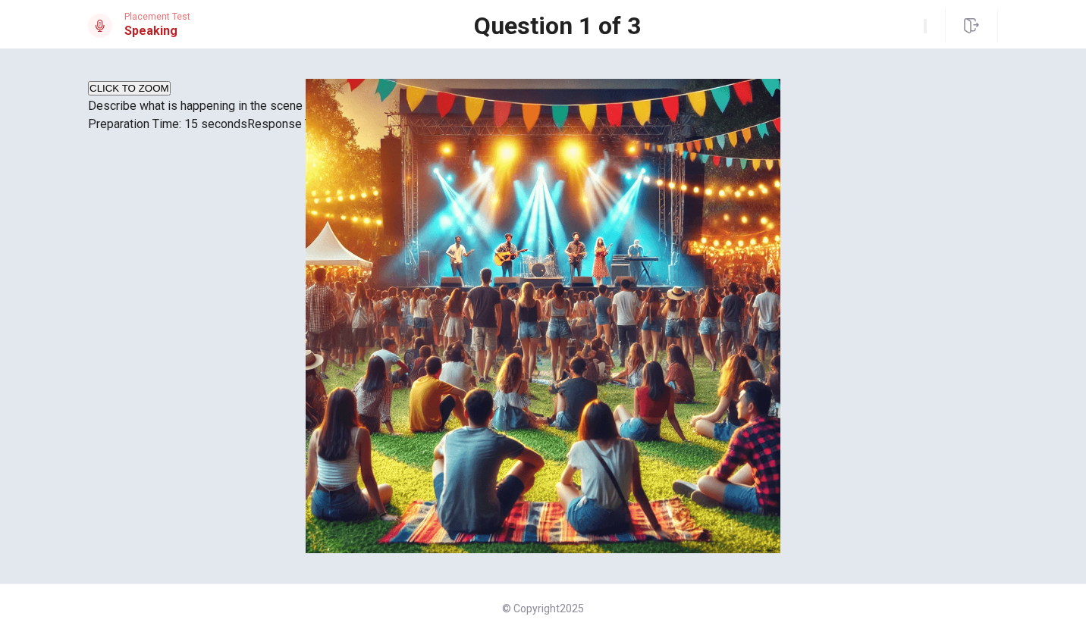
scroll to position [89, 0]
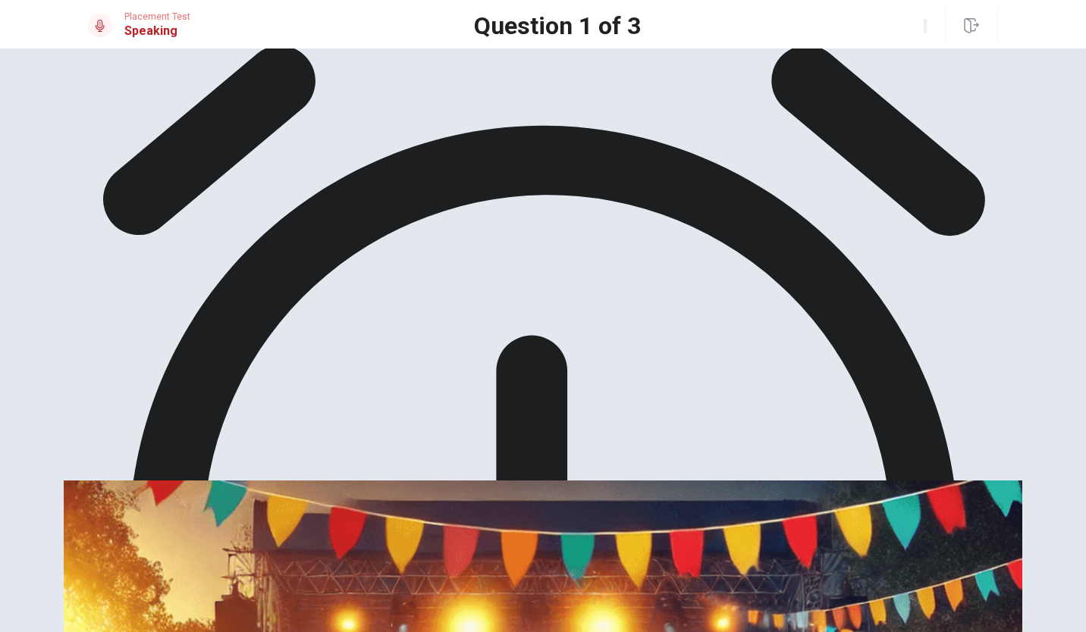
scroll to position [0, 0]
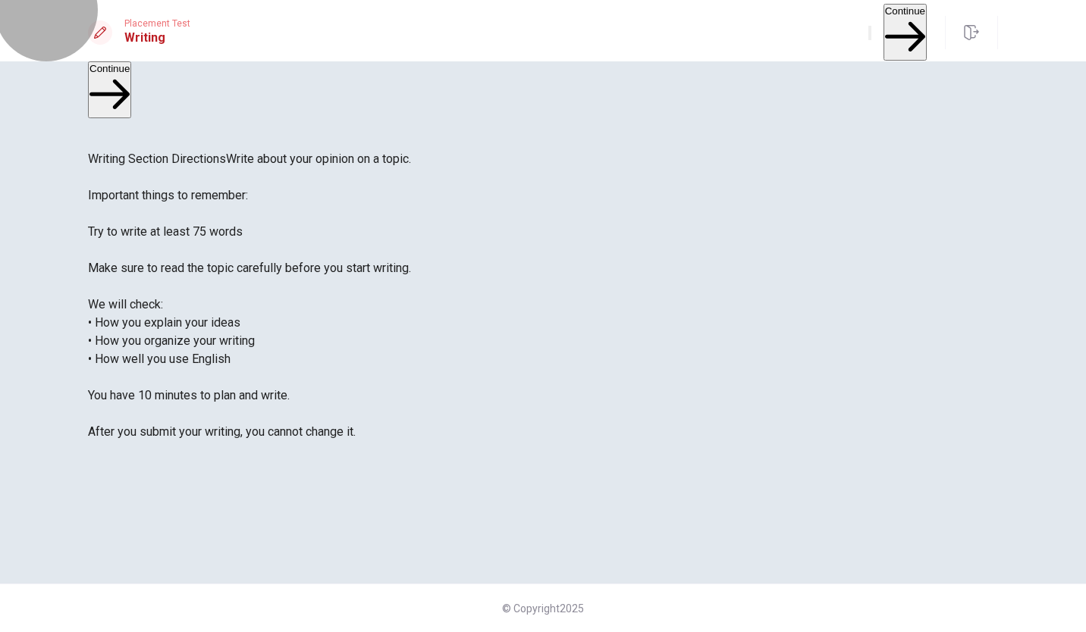
click at [883, 20] on button "Continue" at bounding box center [904, 32] width 43 height 57
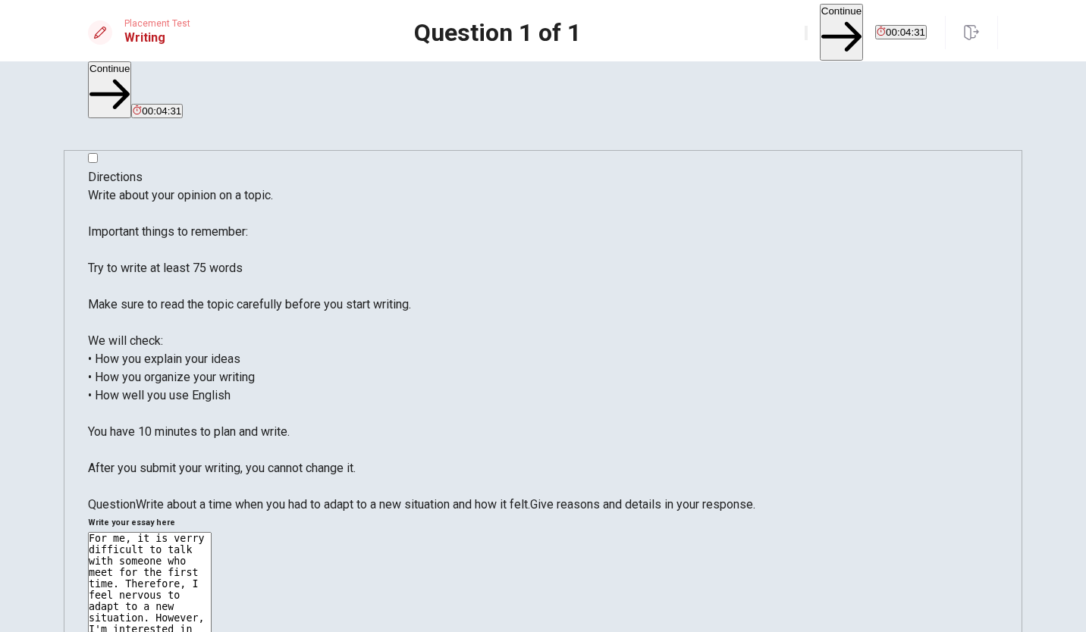
drag, startPoint x: 680, startPoint y: 205, endPoint x: 704, endPoint y: 208, distance: 23.7
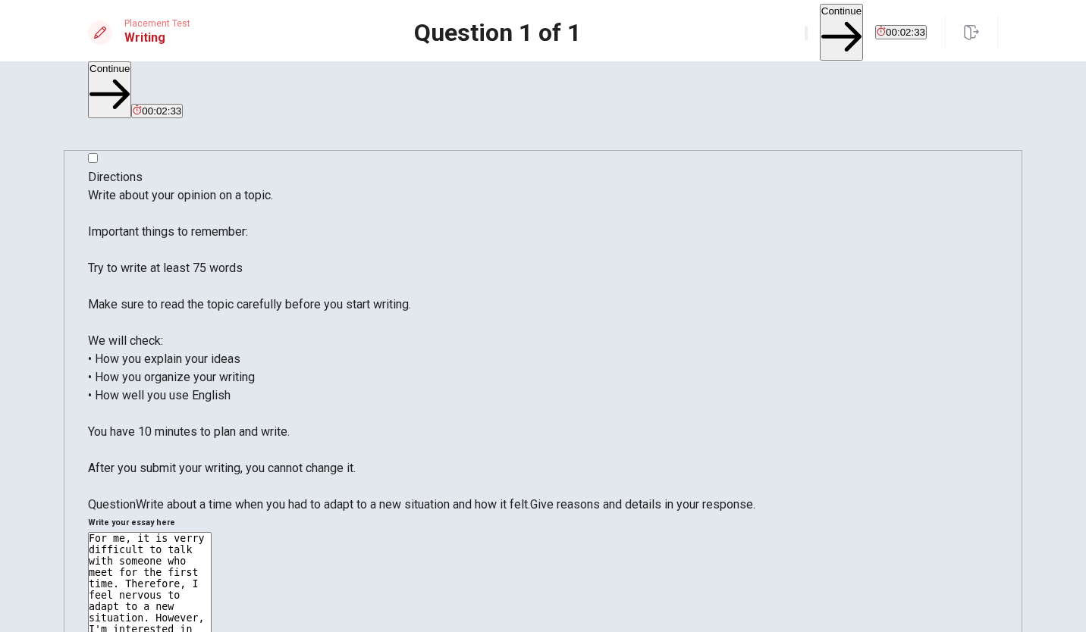
drag, startPoint x: 878, startPoint y: 208, endPoint x: 948, endPoint y: 210, distance: 69.8
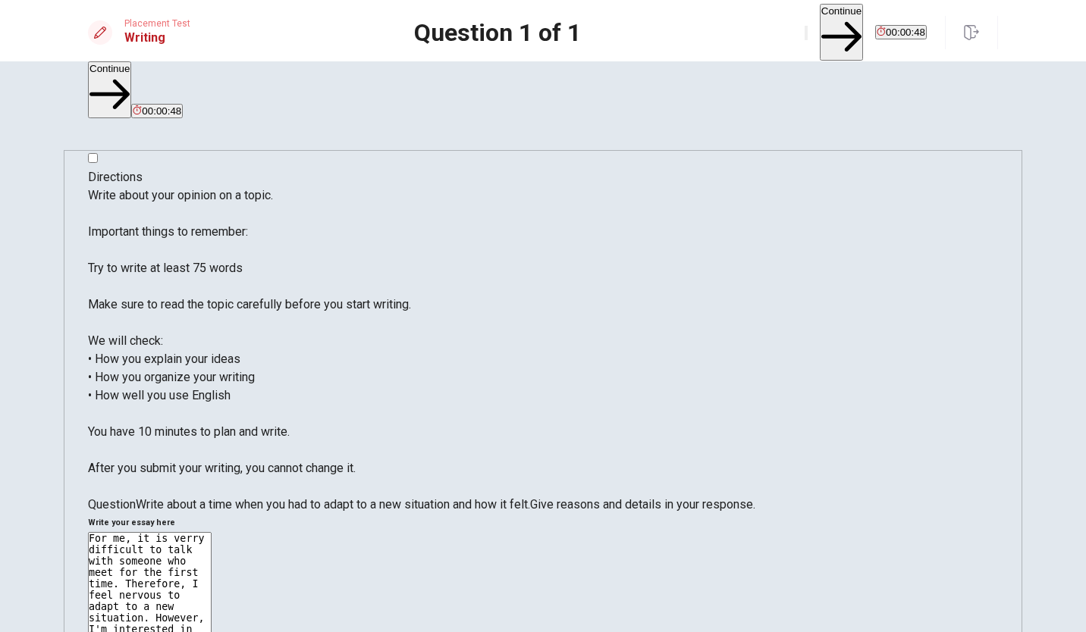
drag, startPoint x: 725, startPoint y: 225, endPoint x: 838, endPoint y: 225, distance: 113.7
drag, startPoint x: 724, startPoint y: 223, endPoint x: 773, endPoint y: 227, distance: 49.4
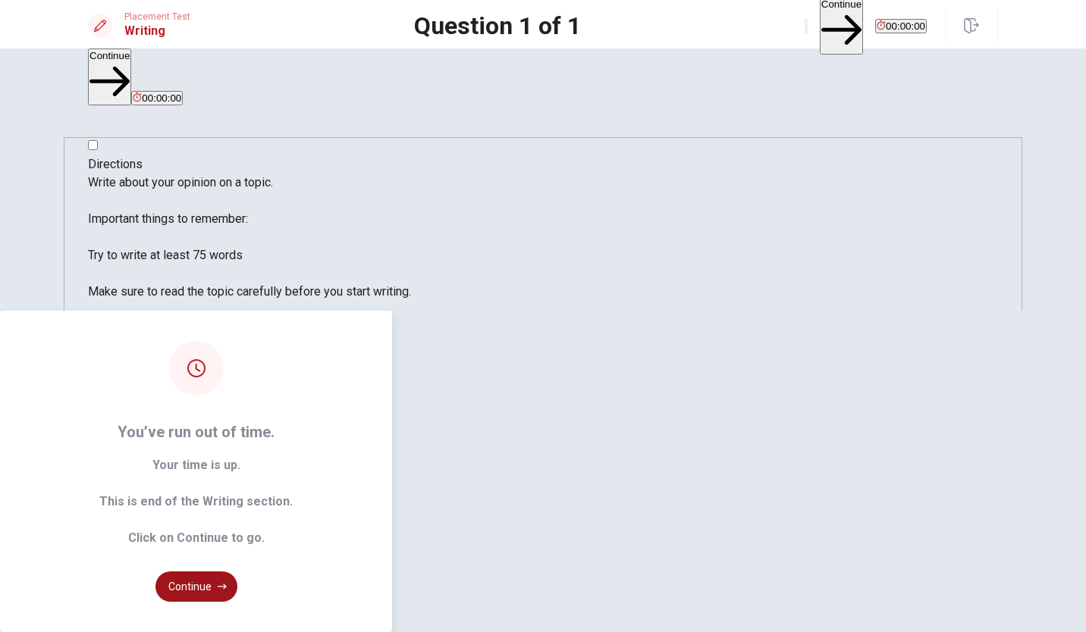
type textarea "For me, it is verry difficult to talk with someone who meet for the first time.…"
click at [237, 572] on button "Continue" at bounding box center [196, 587] width 82 height 30
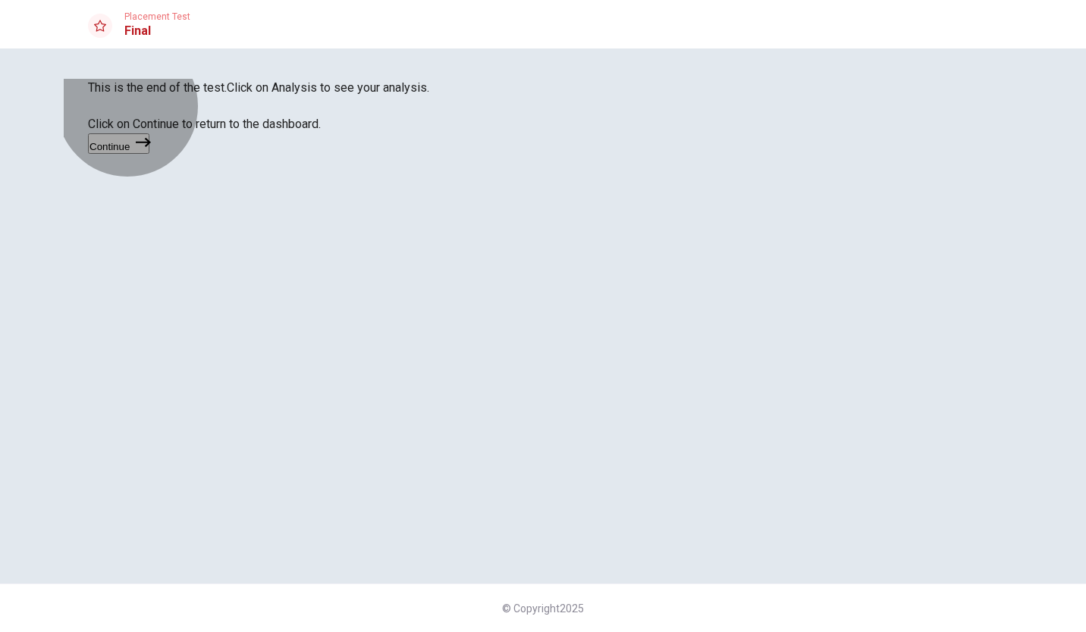
click at [149, 154] on button "Continue" at bounding box center [118, 143] width 61 height 20
